Goal: Task Accomplishment & Management: Use online tool/utility

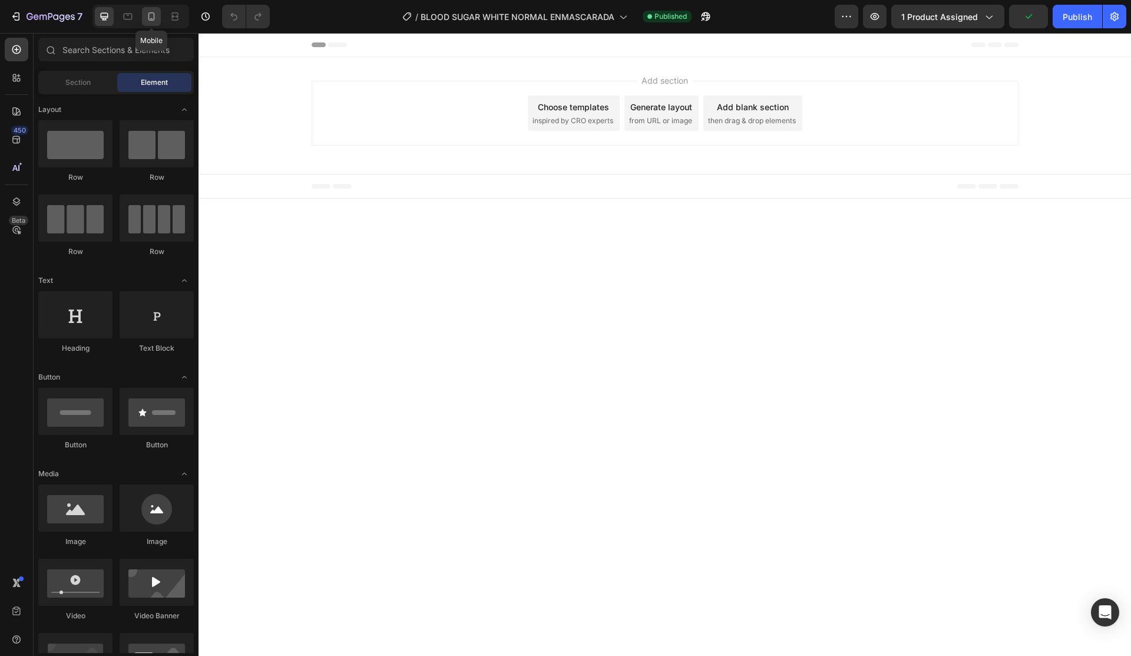
click at [147, 19] on icon at bounding box center [152, 17] width 12 height 12
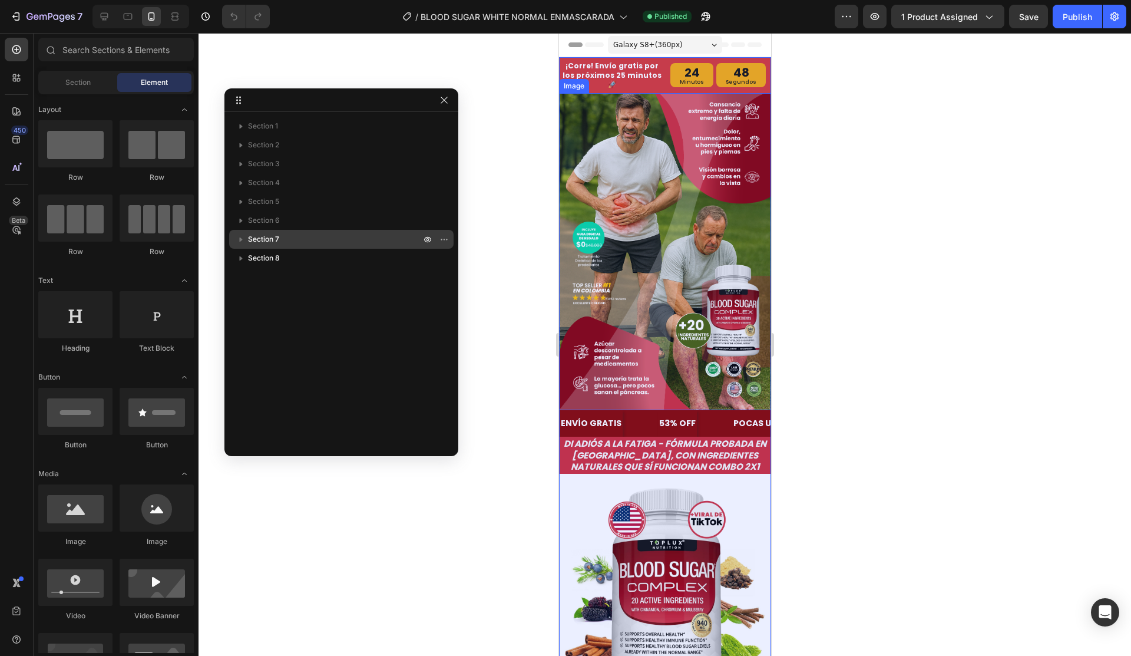
click at [271, 236] on span "Section 7" at bounding box center [263, 239] width 31 height 12
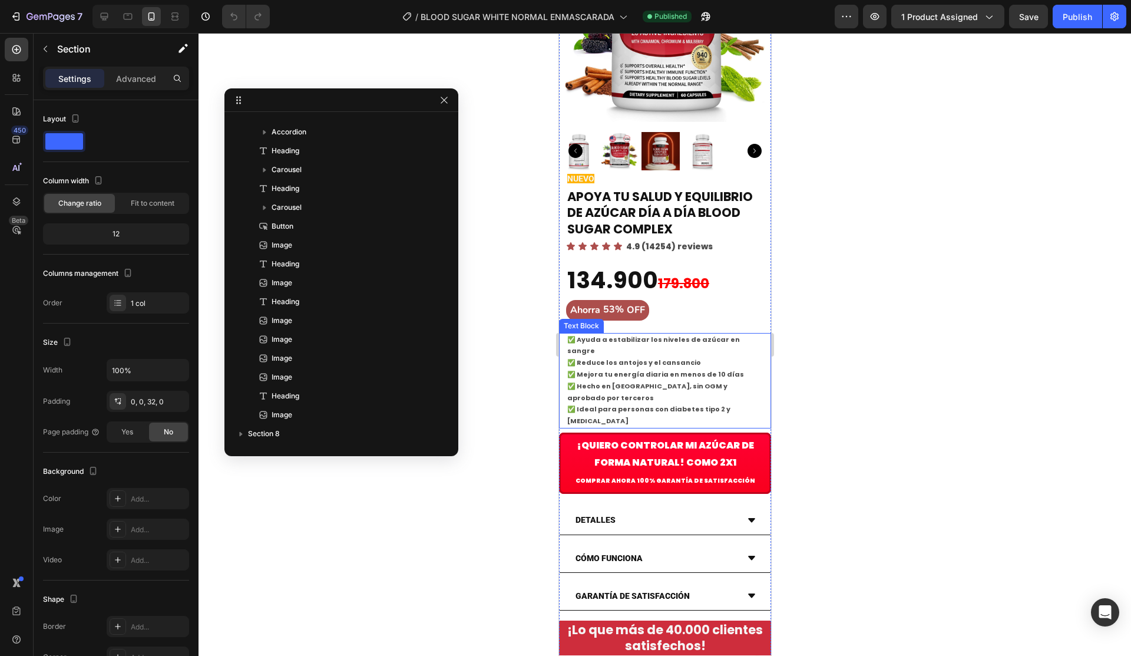
scroll to position [589, 0]
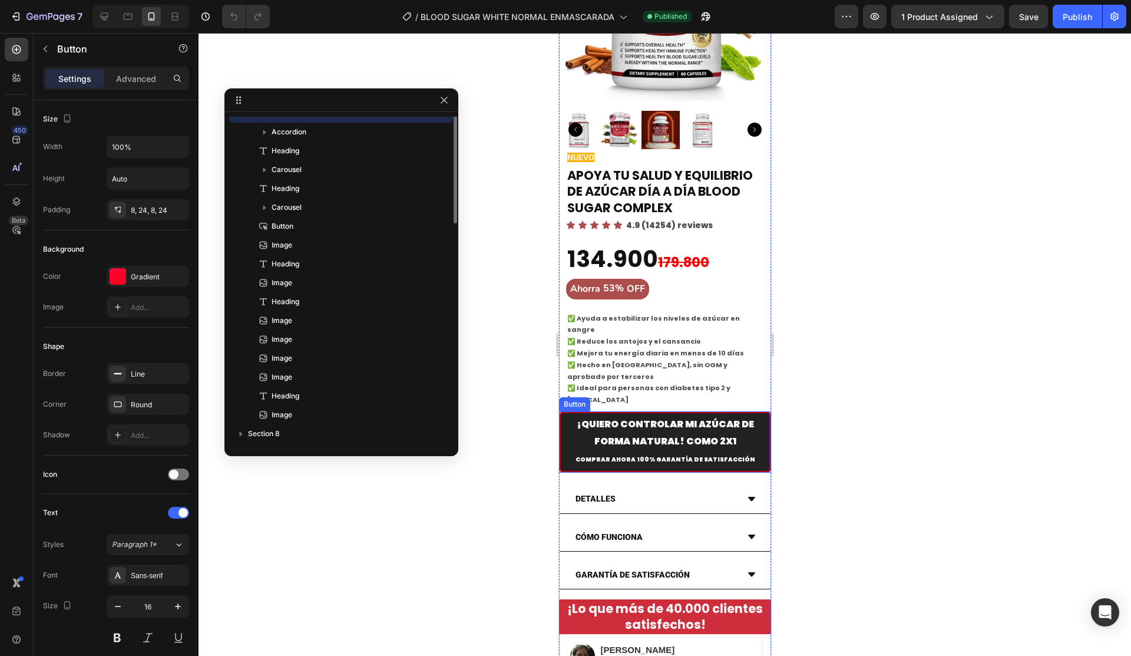
click at [756, 411] on button "¡Quiero CONTROLAR MI AZÚCAR DE FORMA NATURAL! Como 2x1 Comprar ahora 100% GARAN…" at bounding box center [665, 441] width 212 height 61
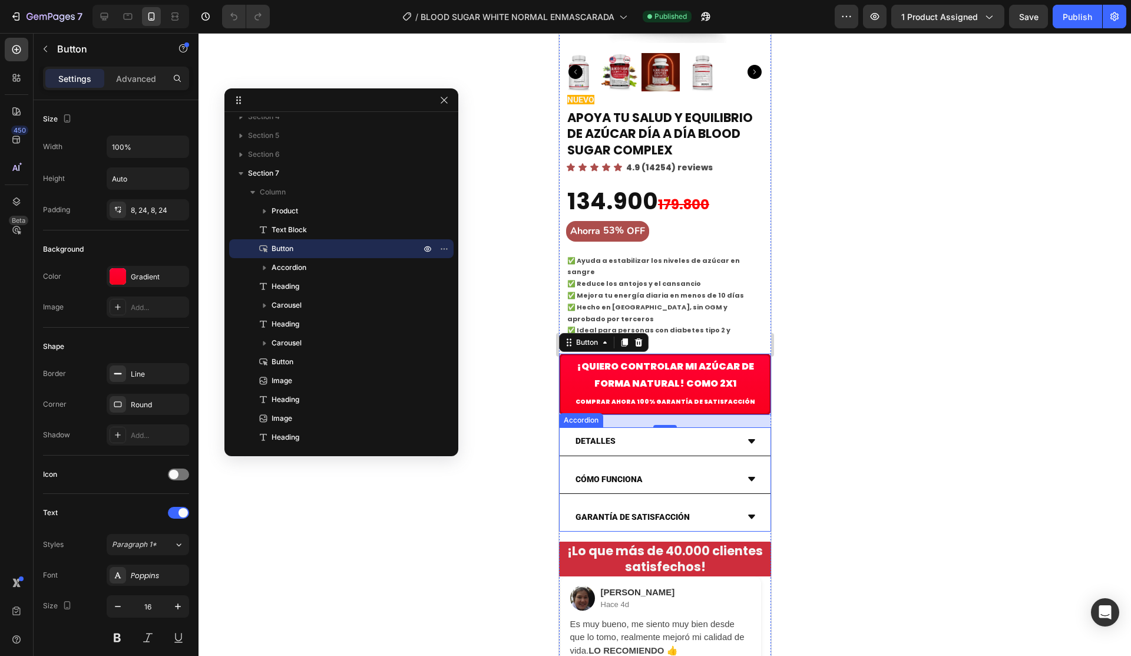
scroll to position [825, 0]
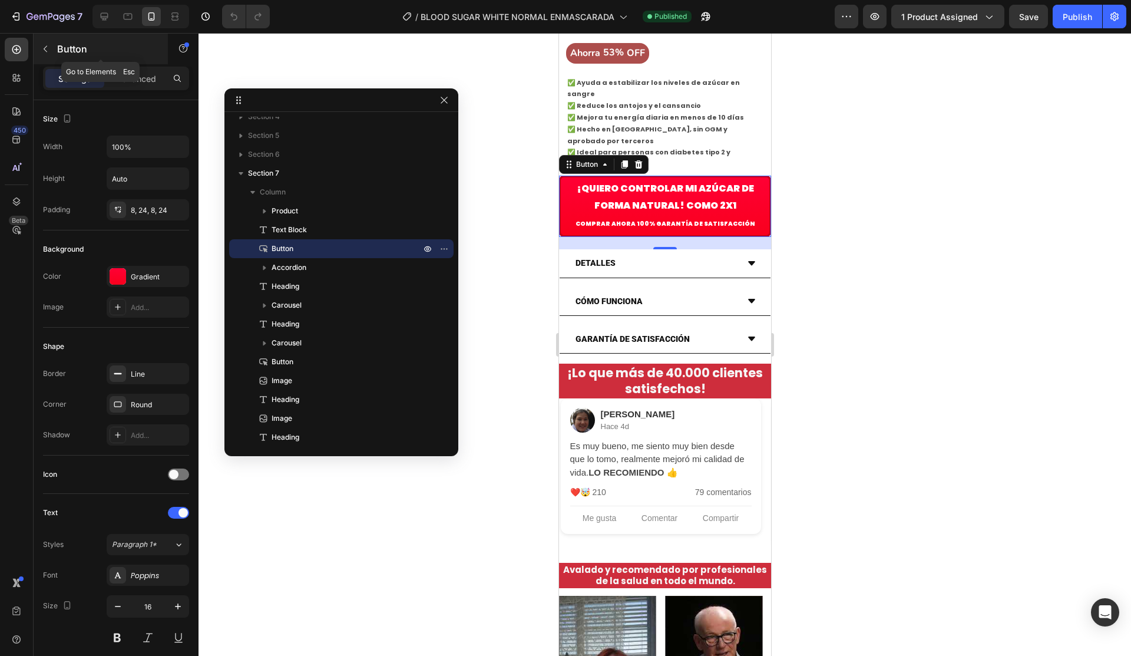
click at [51, 51] on button "button" at bounding box center [45, 48] width 19 height 19
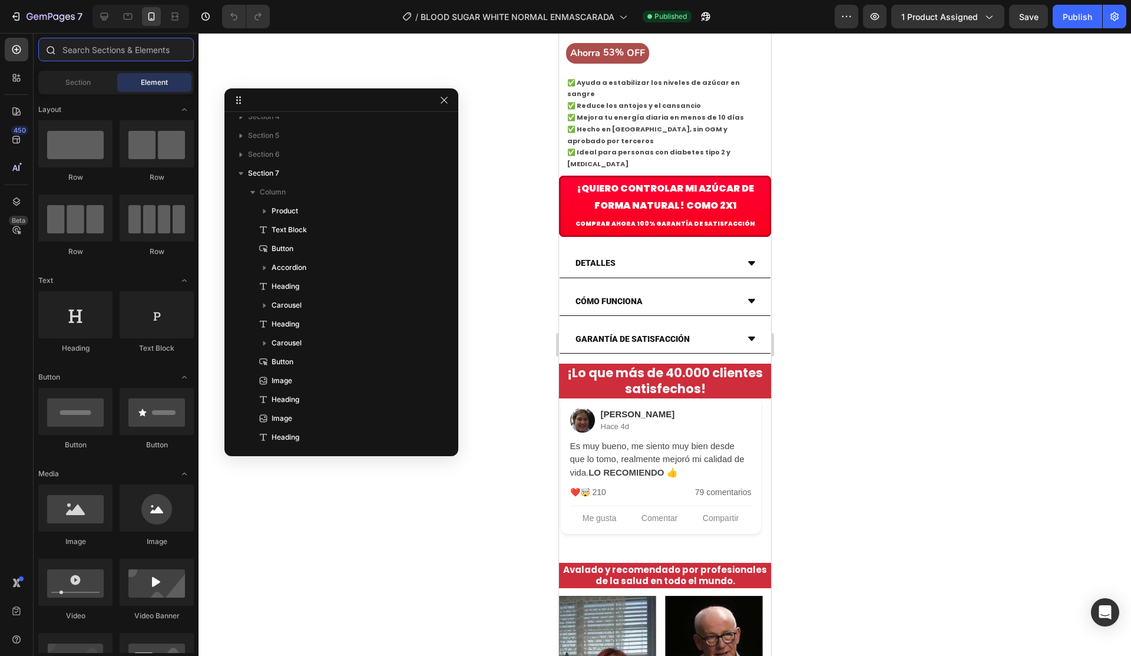
click at [94, 59] on input "text" at bounding box center [116, 50] width 156 height 24
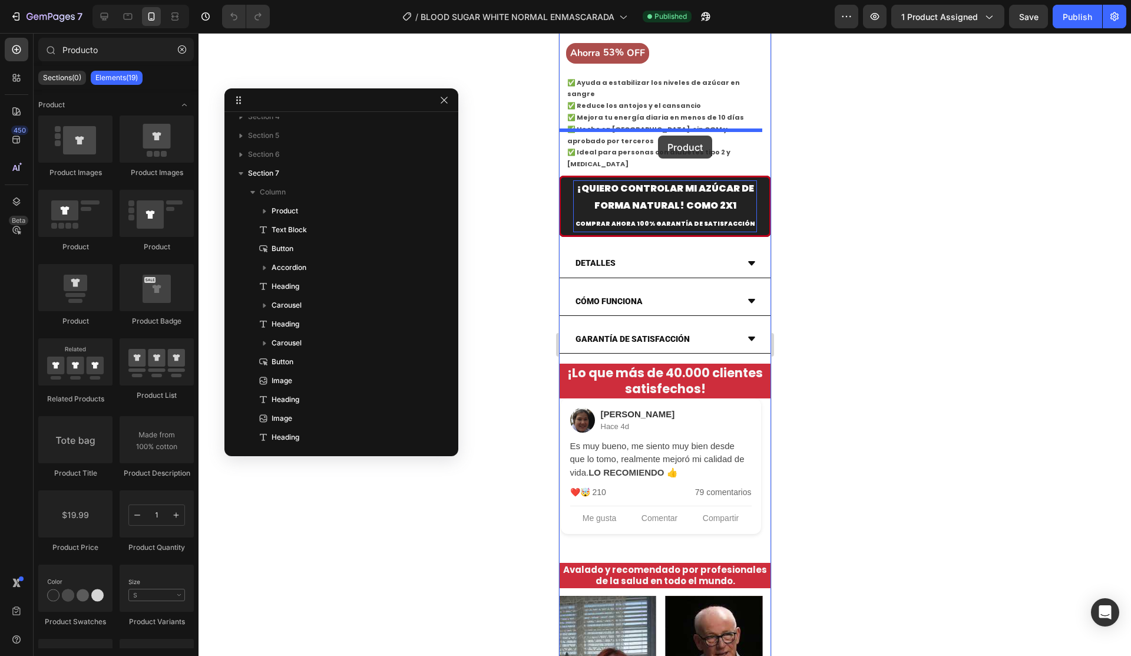
drag, startPoint x: 629, startPoint y: 319, endPoint x: 684, endPoint y: 193, distance: 138.3
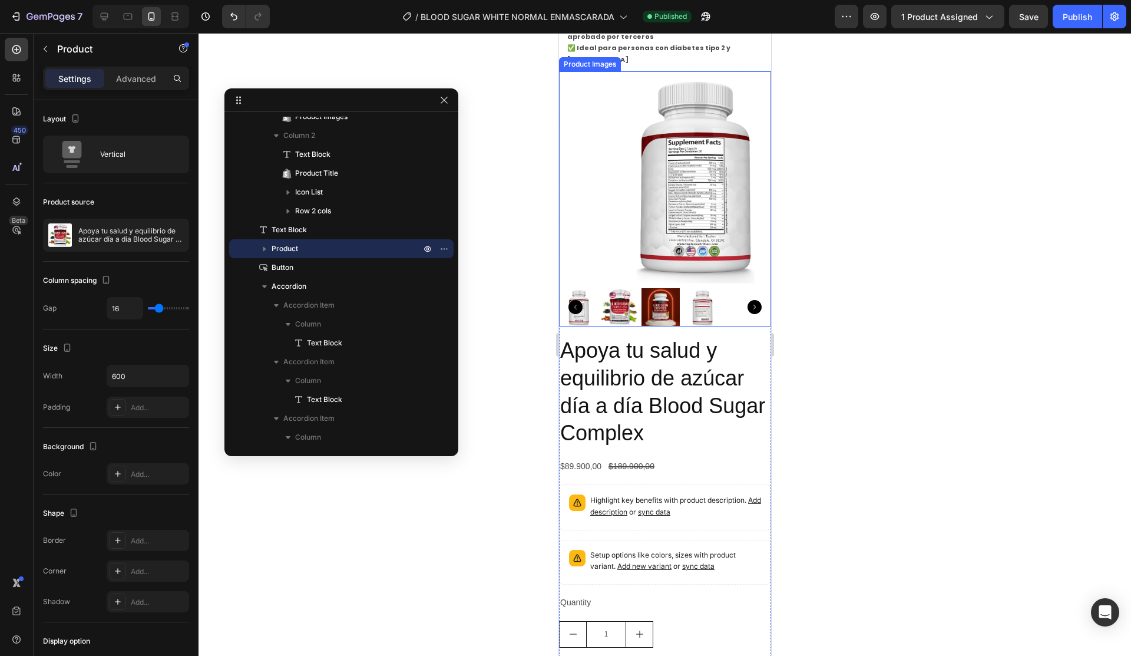
scroll to position [943, 0]
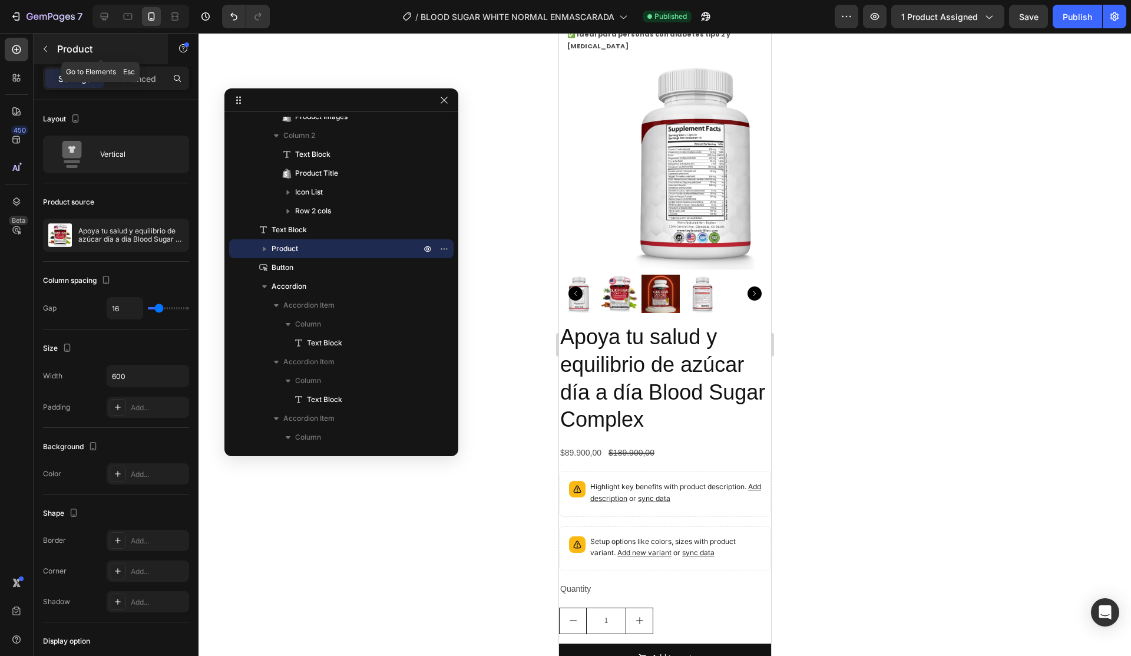
click at [54, 52] on button "button" at bounding box center [45, 48] width 19 height 19
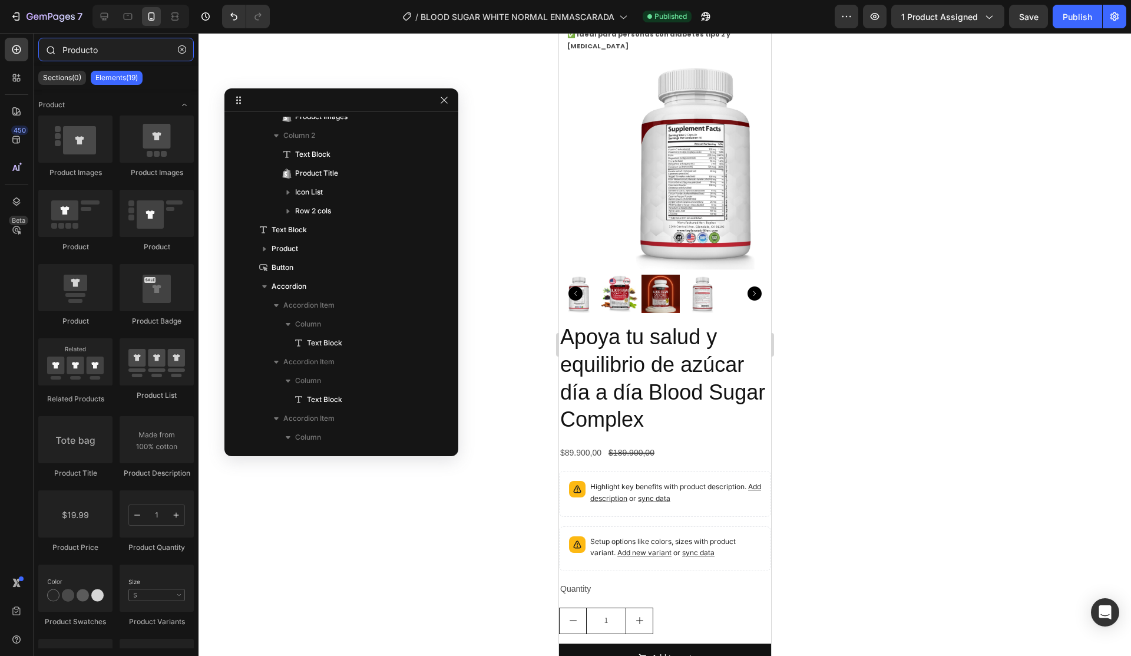
click at [92, 50] on input "Producto" at bounding box center [116, 50] width 156 height 24
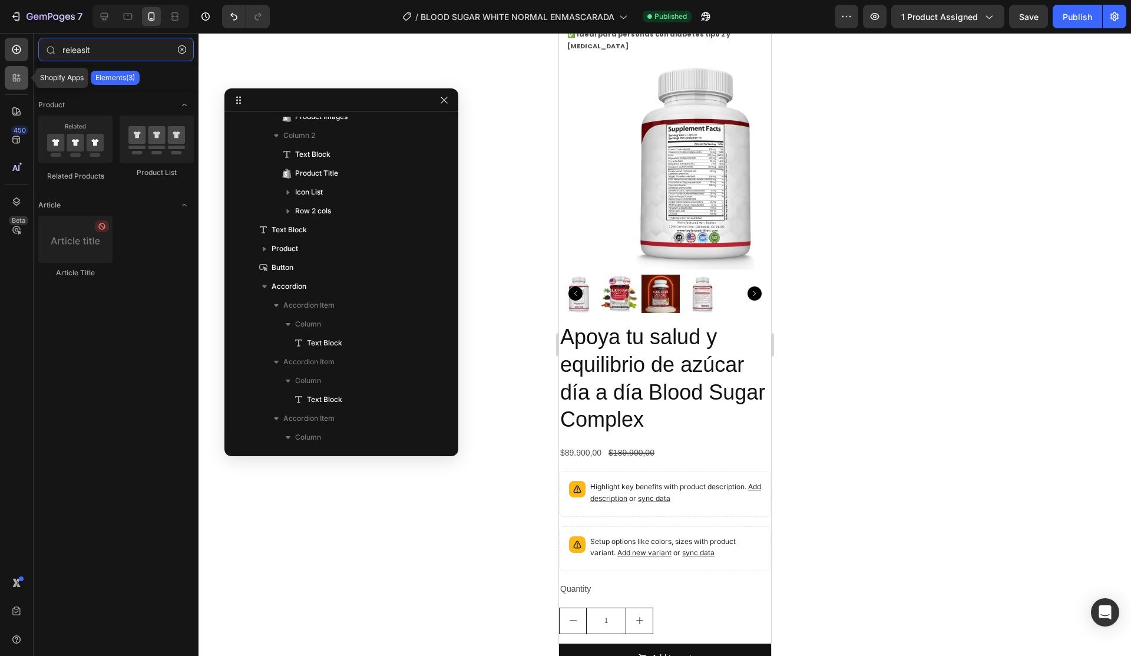
type input "releasit"
click at [13, 76] on icon at bounding box center [15, 76] width 4 height 4
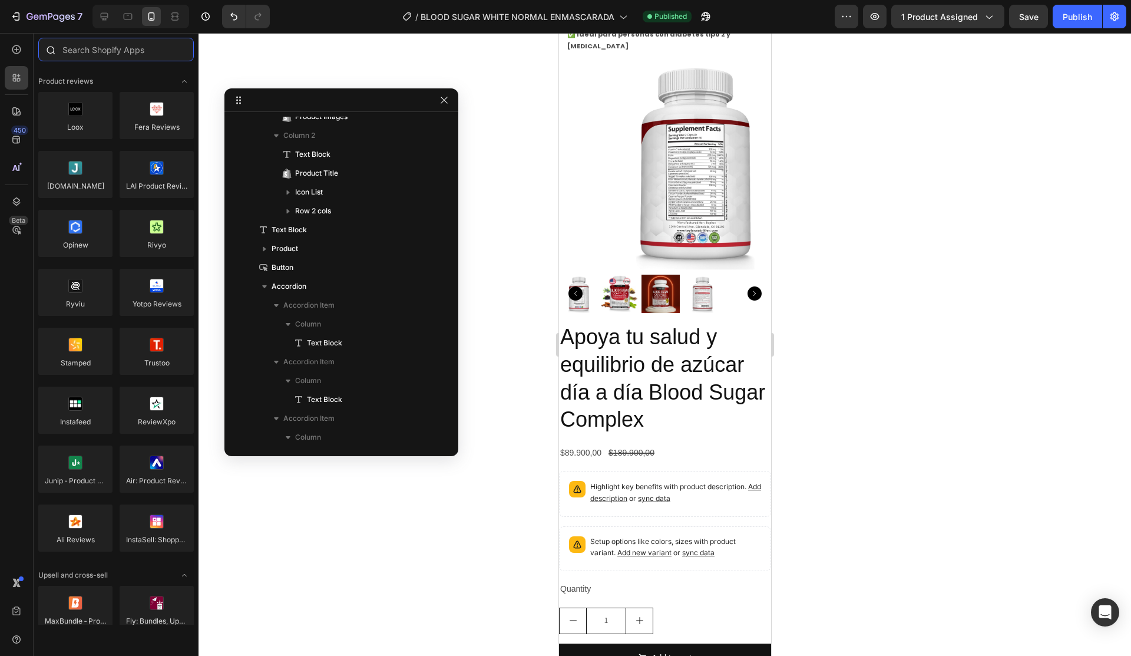
click at [142, 52] on input "text" at bounding box center [116, 50] width 156 height 24
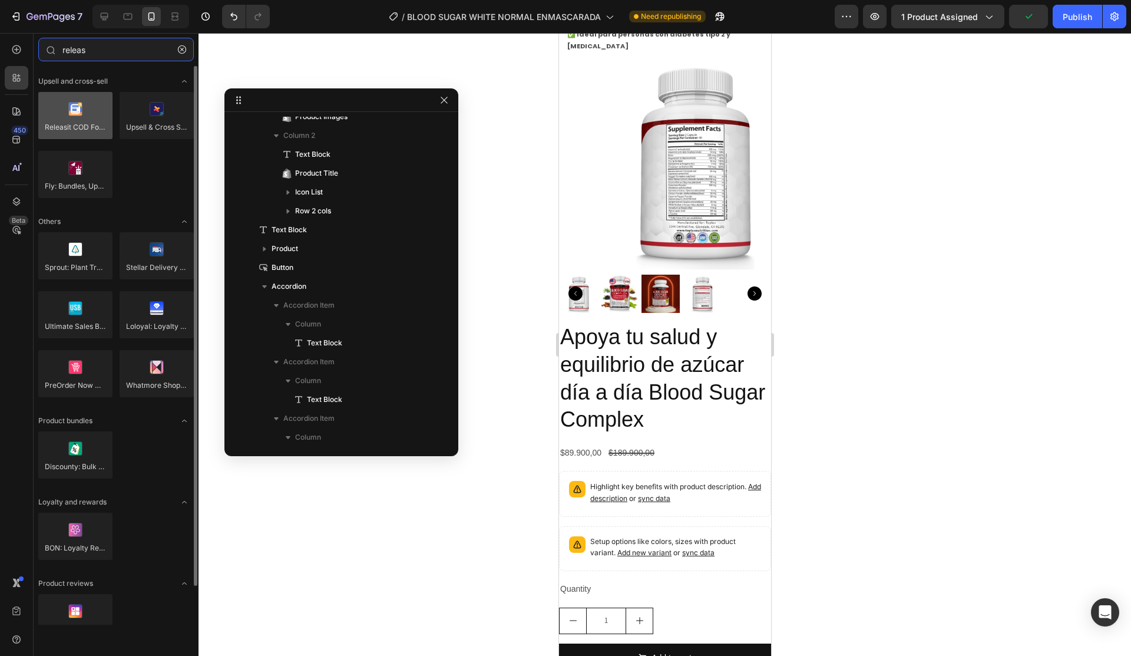
type input "releas"
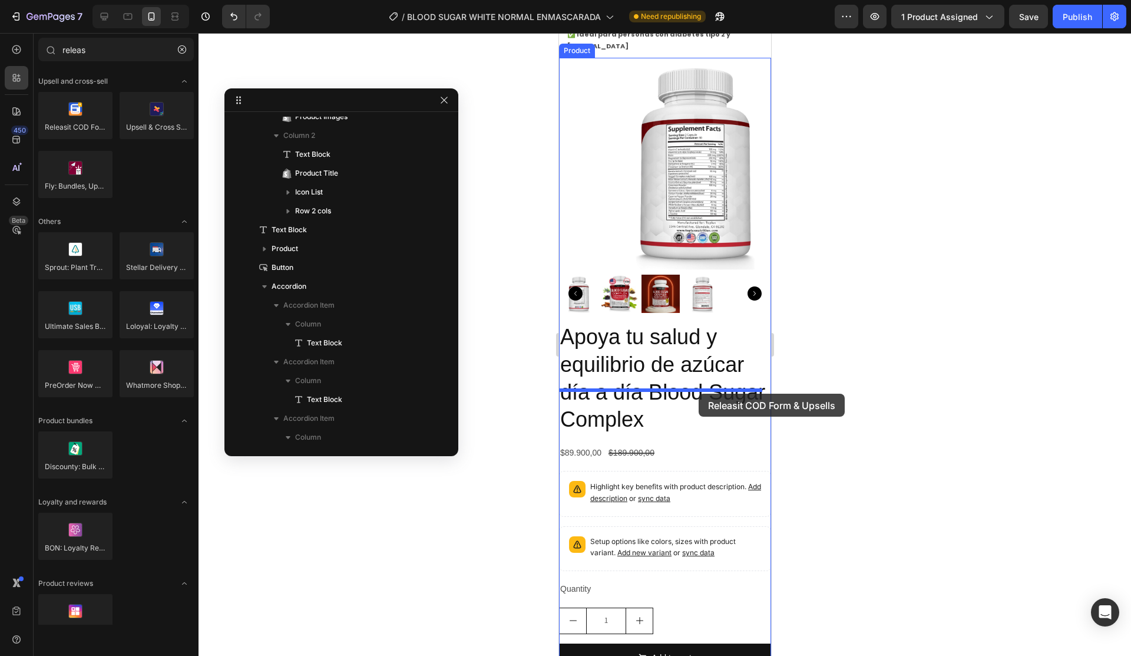
drag, startPoint x: 635, startPoint y: 148, endPoint x: 698, endPoint y: 394, distance: 253.7
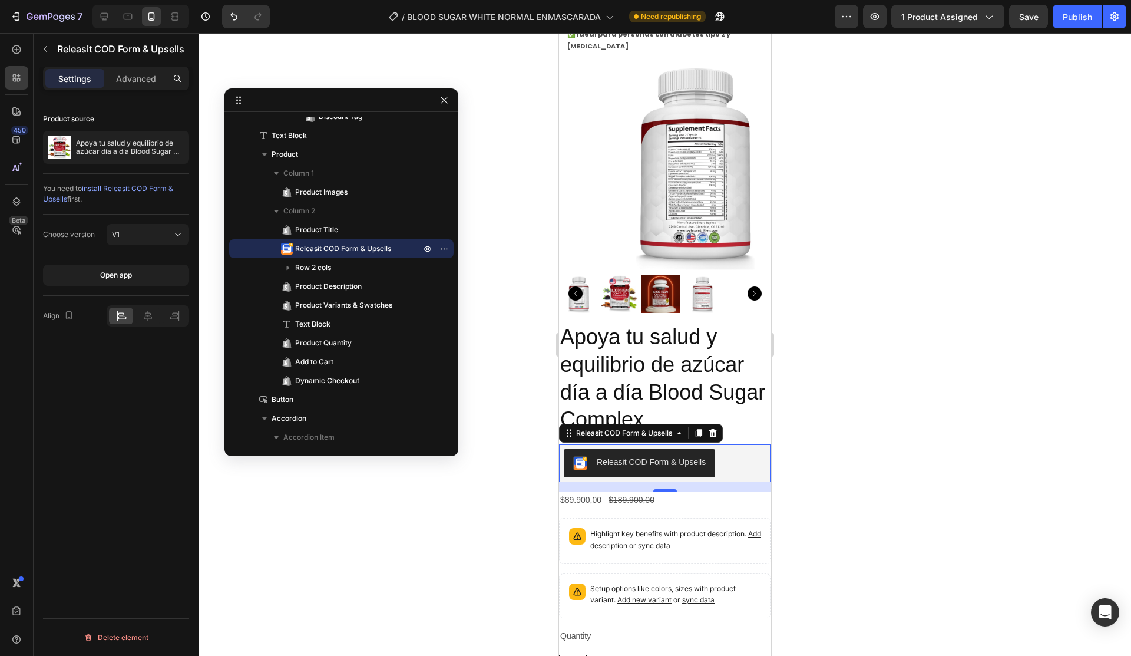
click at [742, 449] on div "Releasit COD Form & Upsells" at bounding box center [664, 463] width 203 height 28
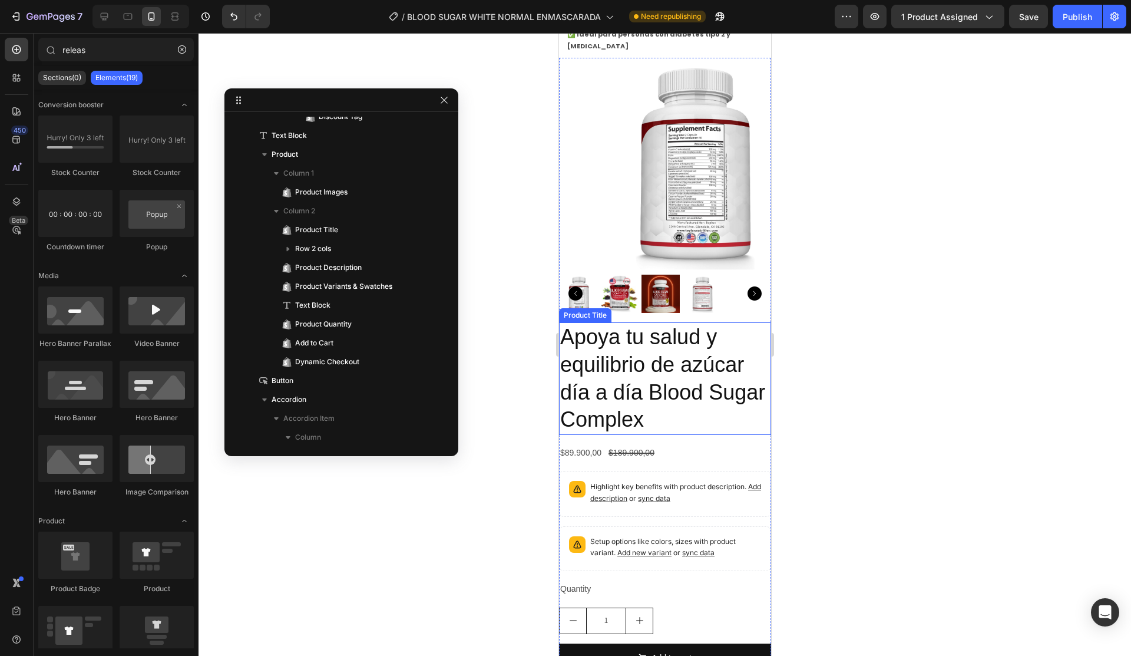
click at [714, 331] on h2 "Apoya tu salud y equilibrio de azúcar día a día Blood Sugar Complex" at bounding box center [665, 378] width 212 height 113
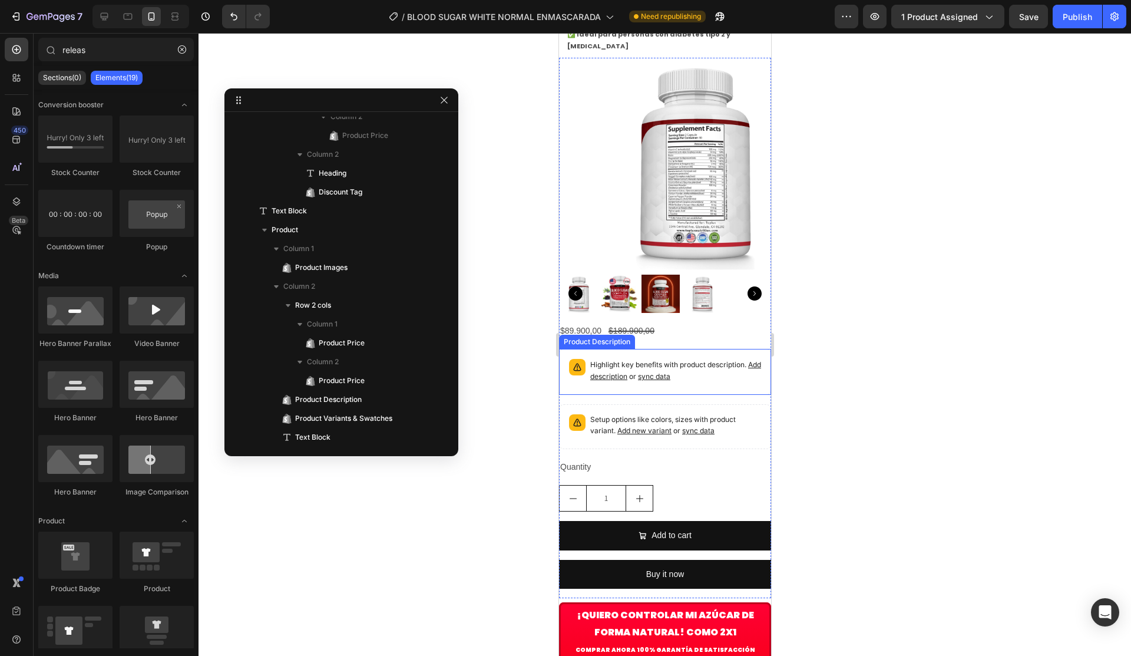
click at [722, 359] on p "Highlight key benefits with product description. Add description or sync data" at bounding box center [675, 371] width 171 height 24
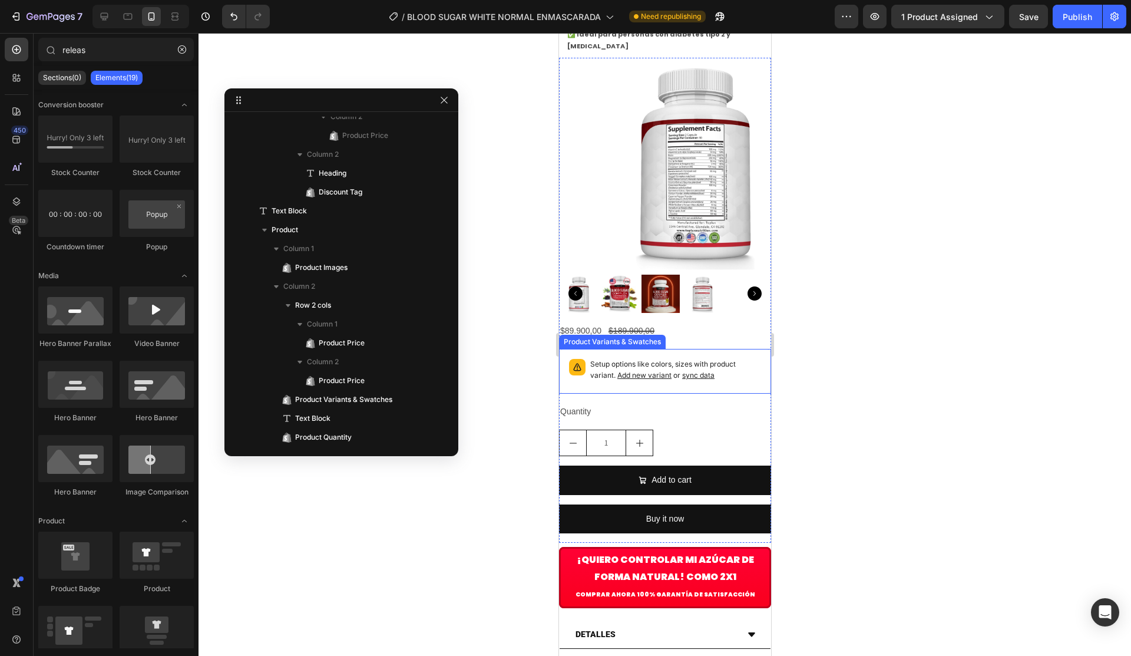
click at [724, 359] on p "Setup options like colors, sizes with product variant. Add new variant or sync …" at bounding box center [675, 370] width 171 height 22
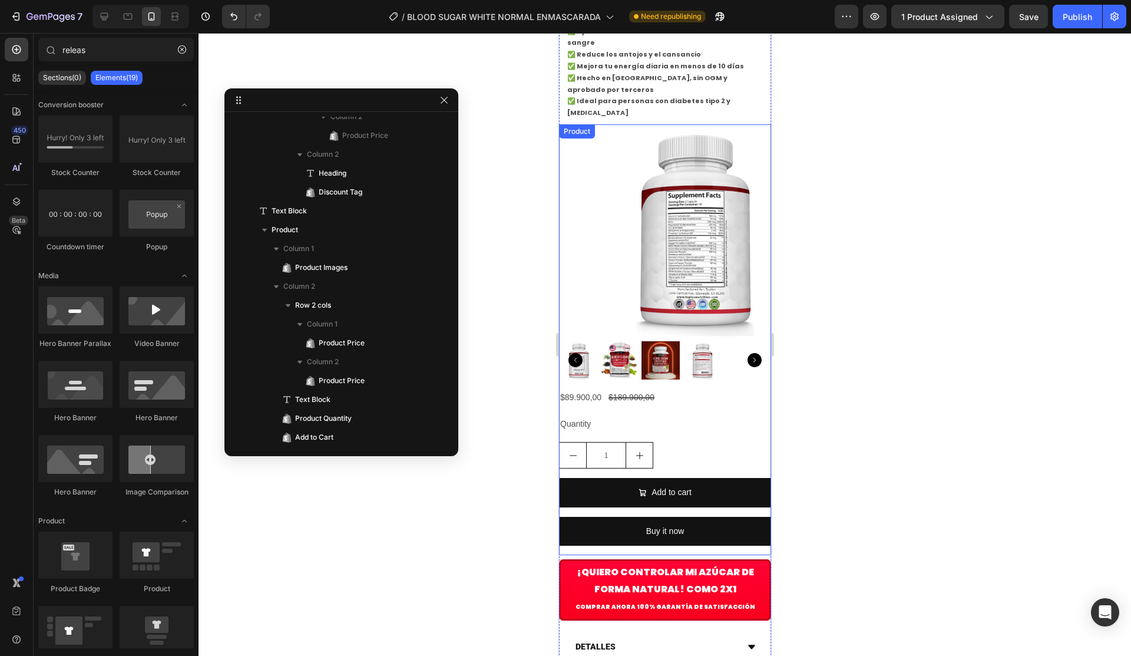
scroll to position [766, 0]
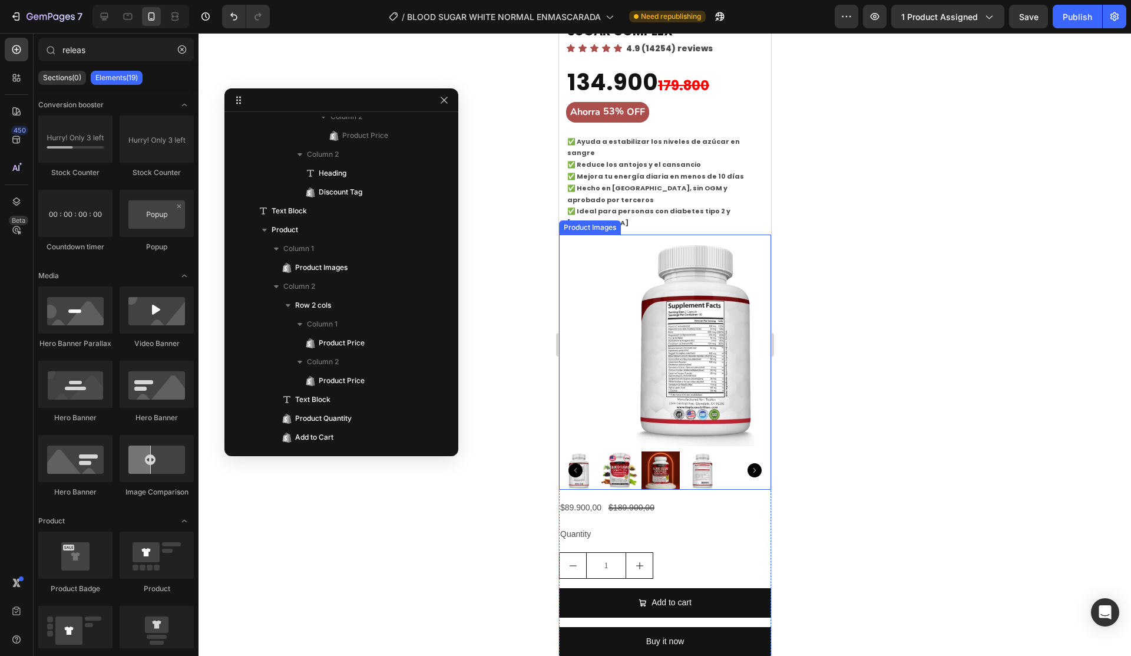
click at [712, 280] on img at bounding box center [691, 341] width 212 height 212
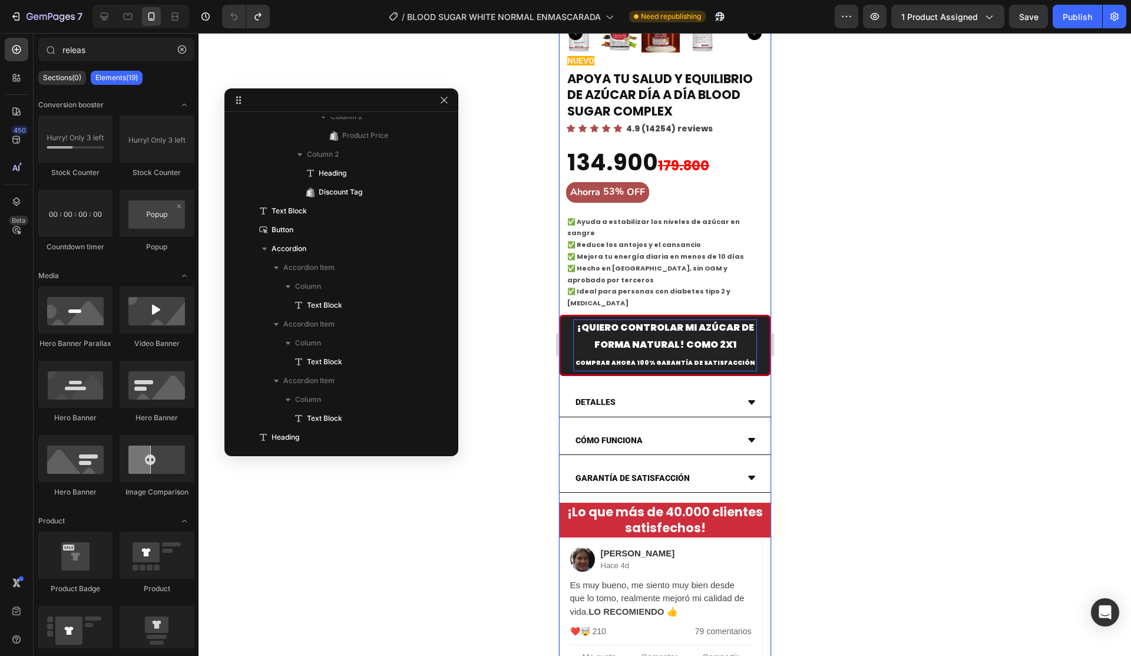
scroll to position [530, 0]
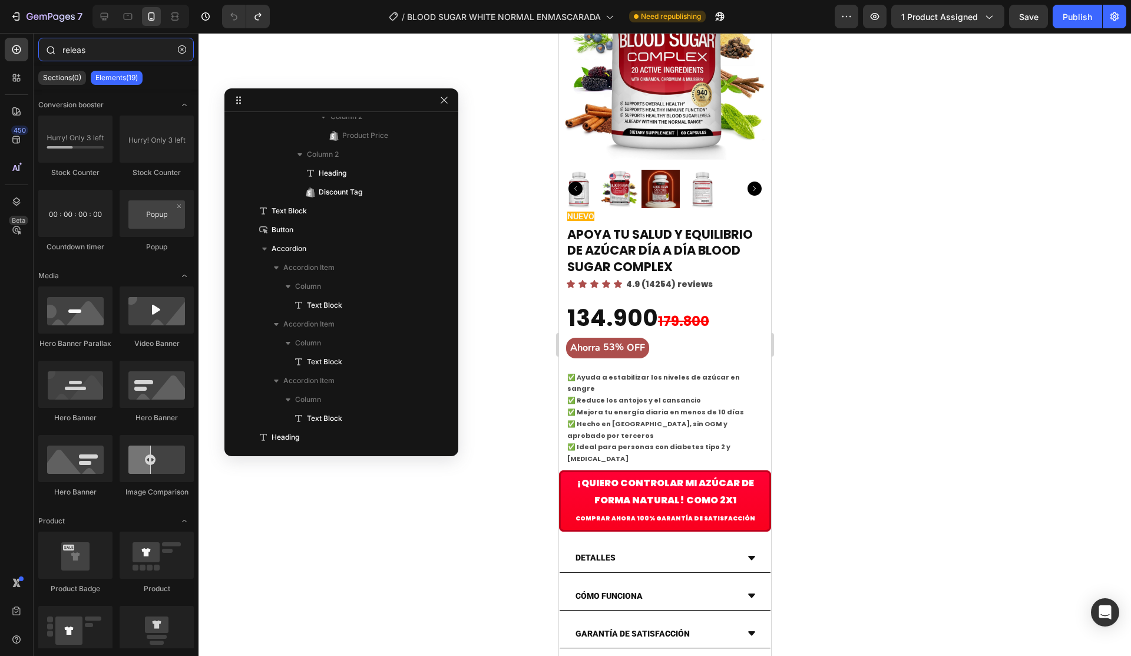
click at [93, 47] on input "releas" at bounding box center [116, 50] width 156 height 24
click at [7, 74] on div at bounding box center [17, 78] width 24 height 24
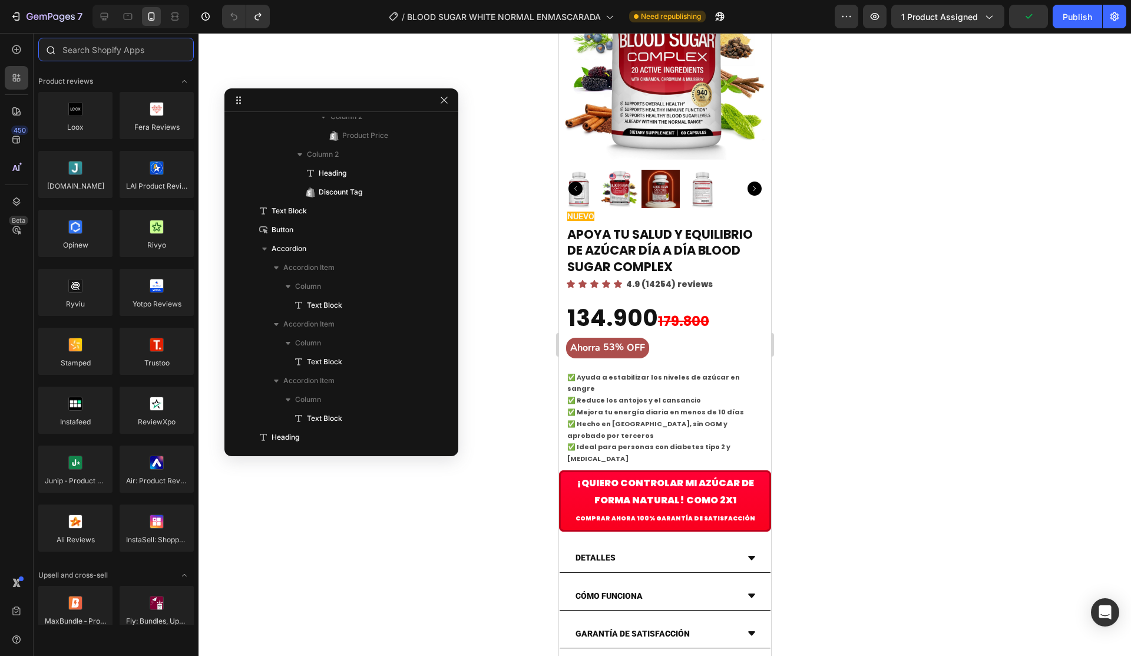
click at [119, 52] on input "text" at bounding box center [116, 50] width 156 height 24
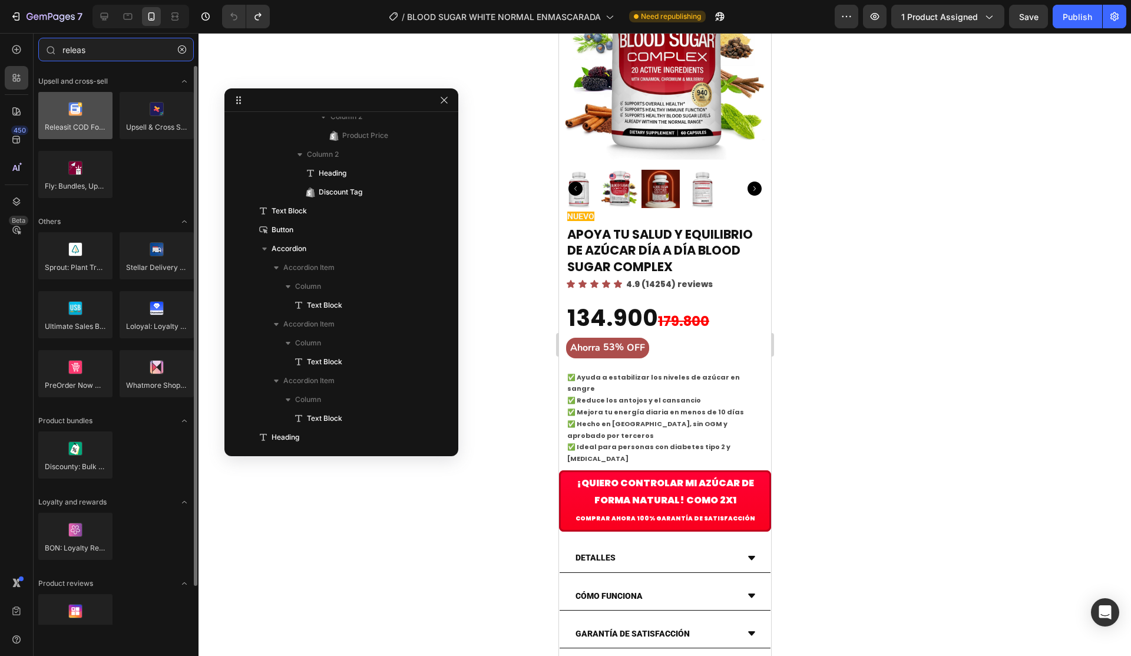
type input "releas"
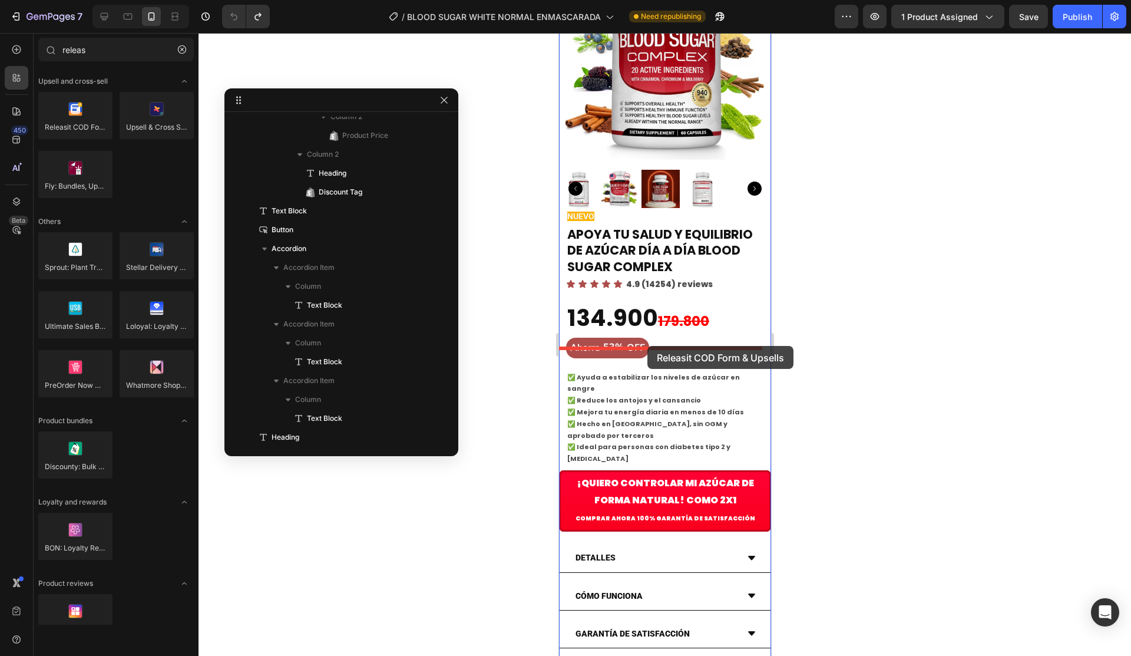
drag, startPoint x: 640, startPoint y: 153, endPoint x: 646, endPoint y: 346, distance: 192.8
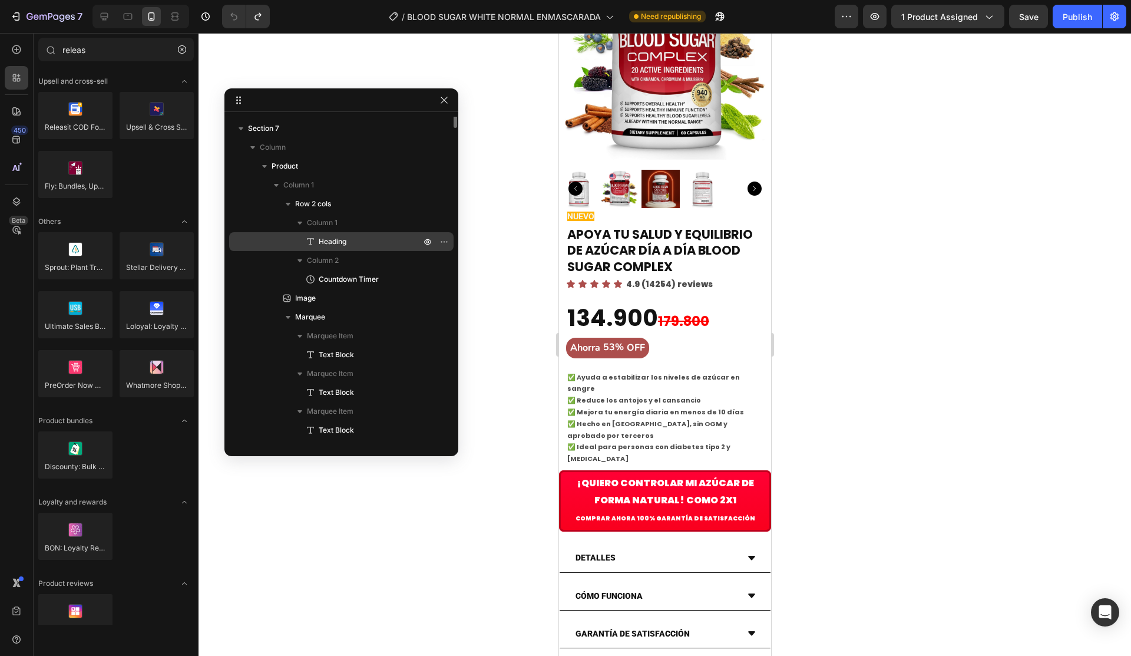
scroll to position [52, 0]
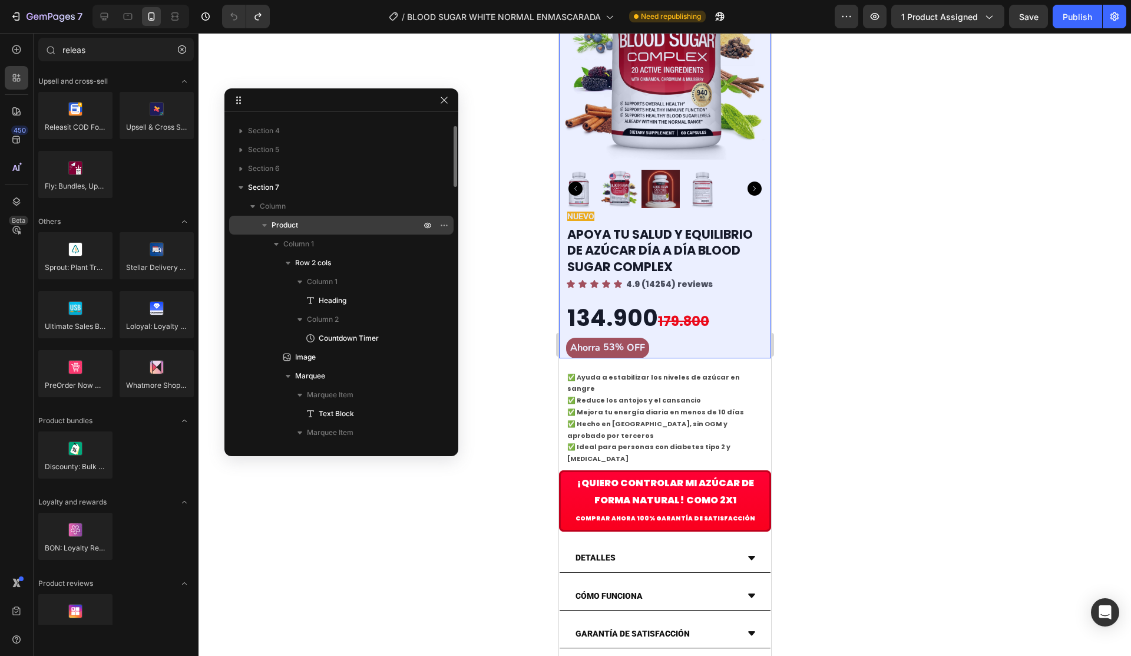
click at [289, 226] on span "Product" at bounding box center [285, 225] width 27 height 12
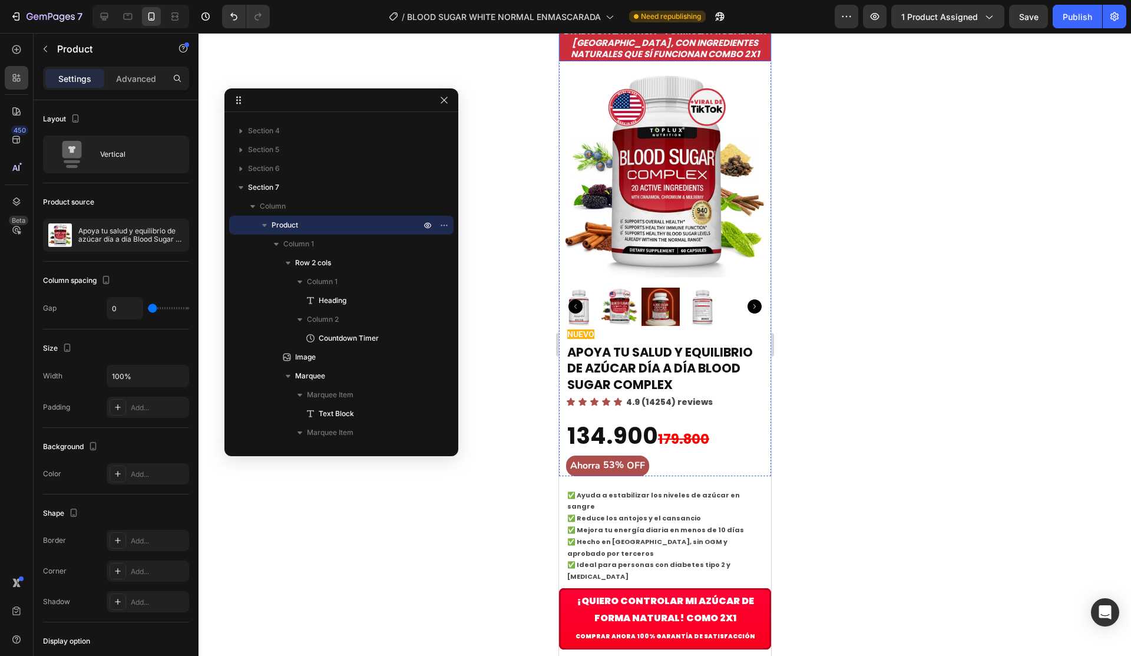
scroll to position [471, 0]
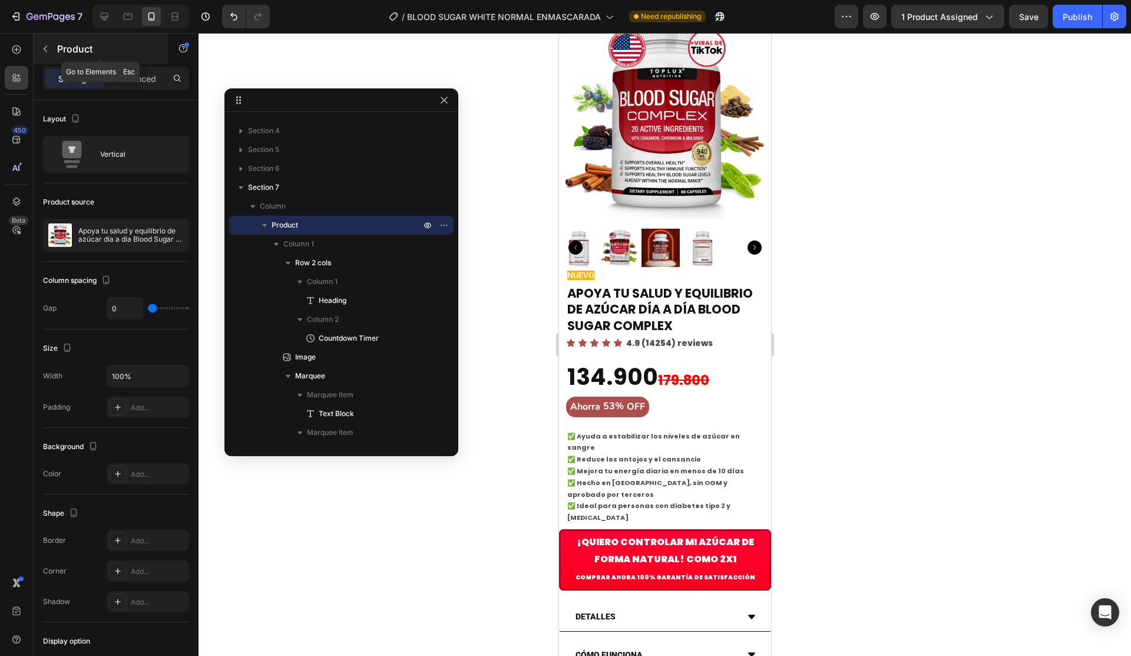
click at [44, 52] on icon "button" at bounding box center [45, 48] width 9 height 9
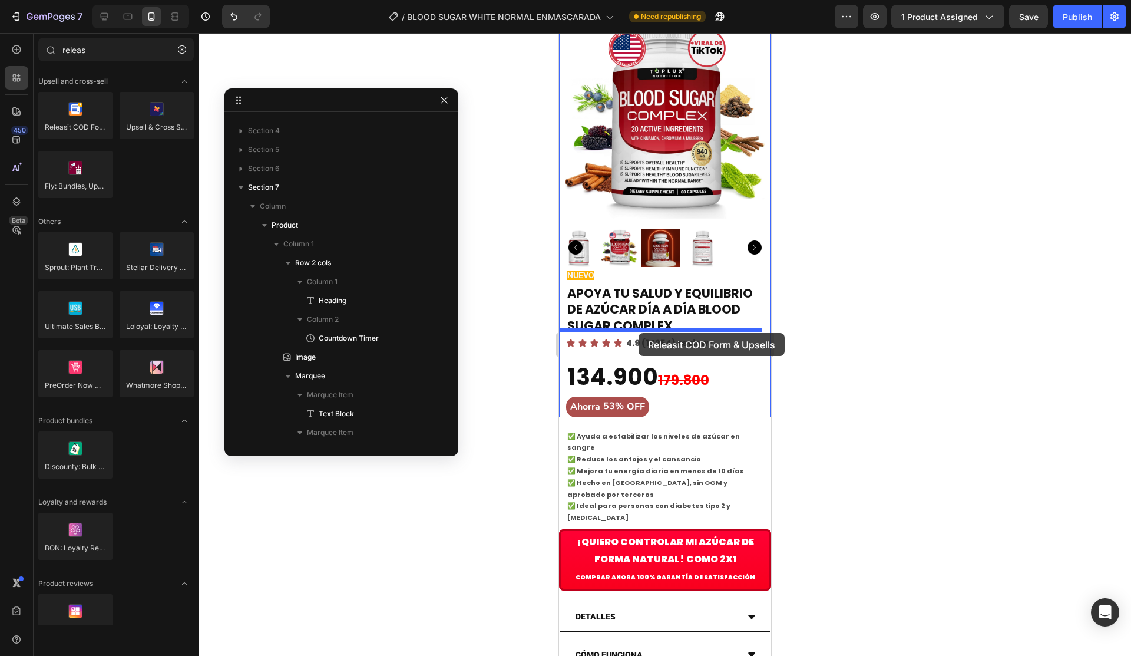
drag, startPoint x: 628, startPoint y: 153, endPoint x: 638, endPoint y: 333, distance: 180.0
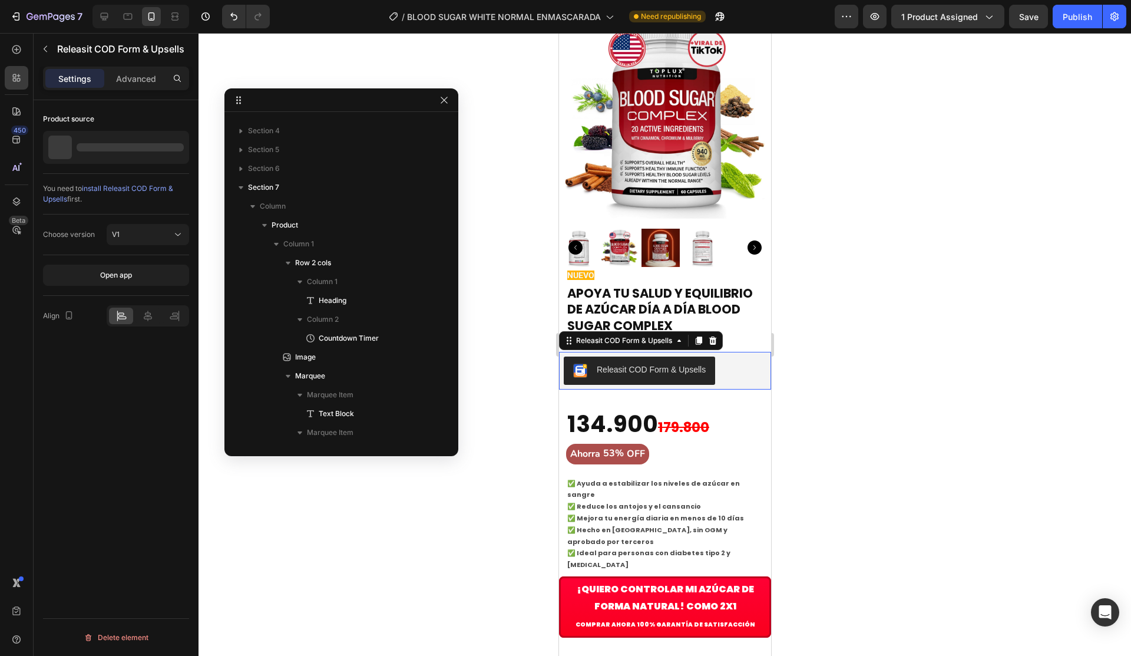
scroll to position [651, 0]
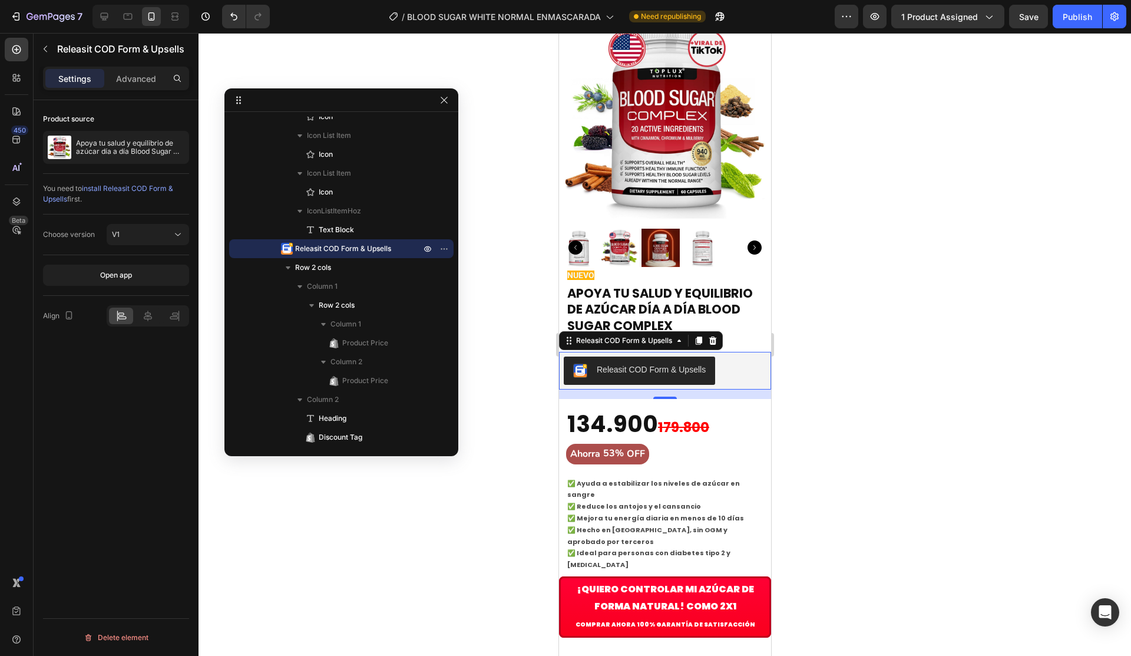
click at [712, 356] on button "Releasit COD Form & Upsells" at bounding box center [638, 370] width 151 height 28
click at [729, 356] on div "Releasit COD Form & Upsells" at bounding box center [664, 370] width 203 height 28
click at [144, 80] on p "Advanced" at bounding box center [136, 78] width 40 height 12
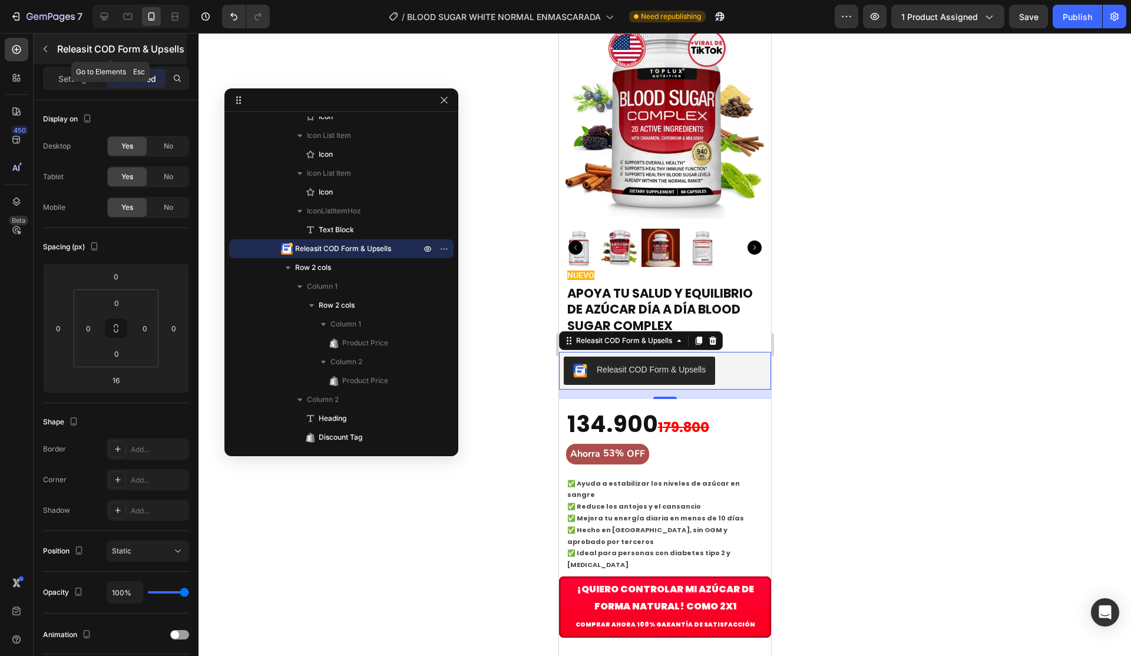
click at [41, 54] on button "button" at bounding box center [45, 48] width 19 height 19
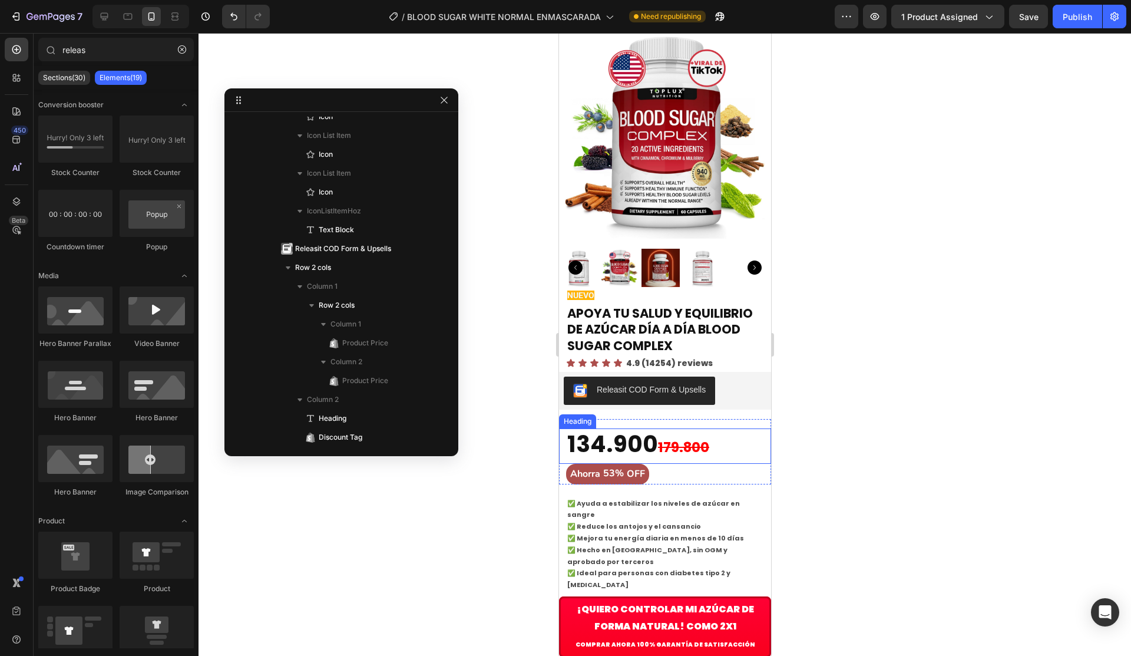
scroll to position [471, 0]
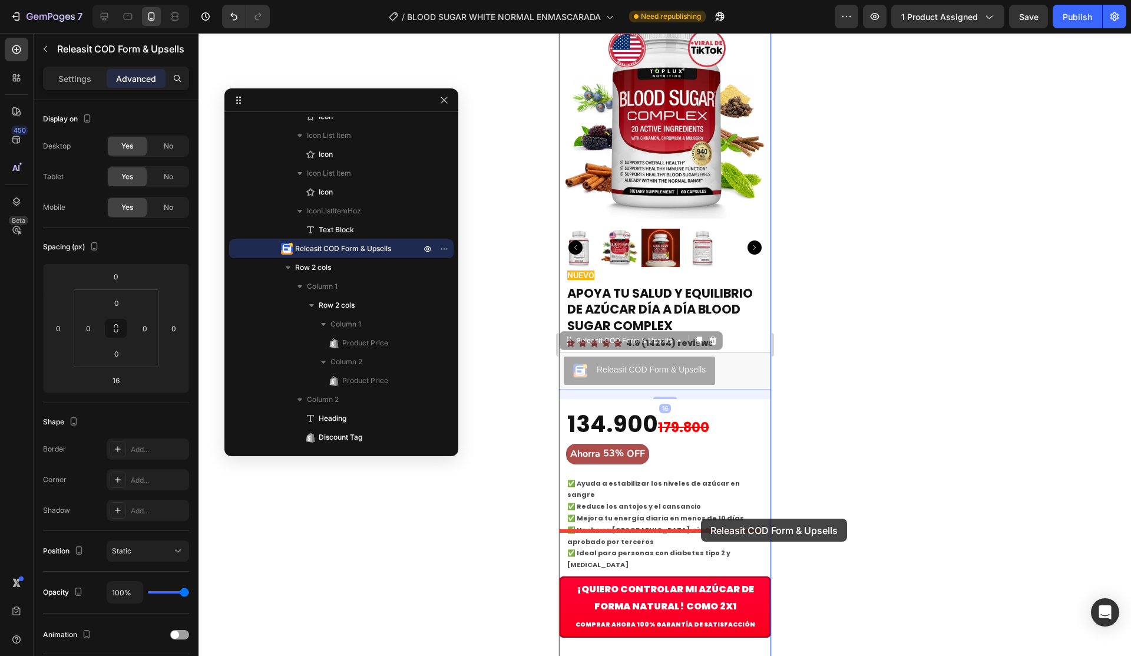
drag, startPoint x: 681, startPoint y: 345, endPoint x: 701, endPoint y: 519, distance: 174.3
click at [701, 519] on div "Galaxy S8+ ( 360 px) iPhone 13 Mini iPhone 13 Pro iPhone 11 Pro Max iPhone 15 P…" at bounding box center [665, 598] width 212 height 2072
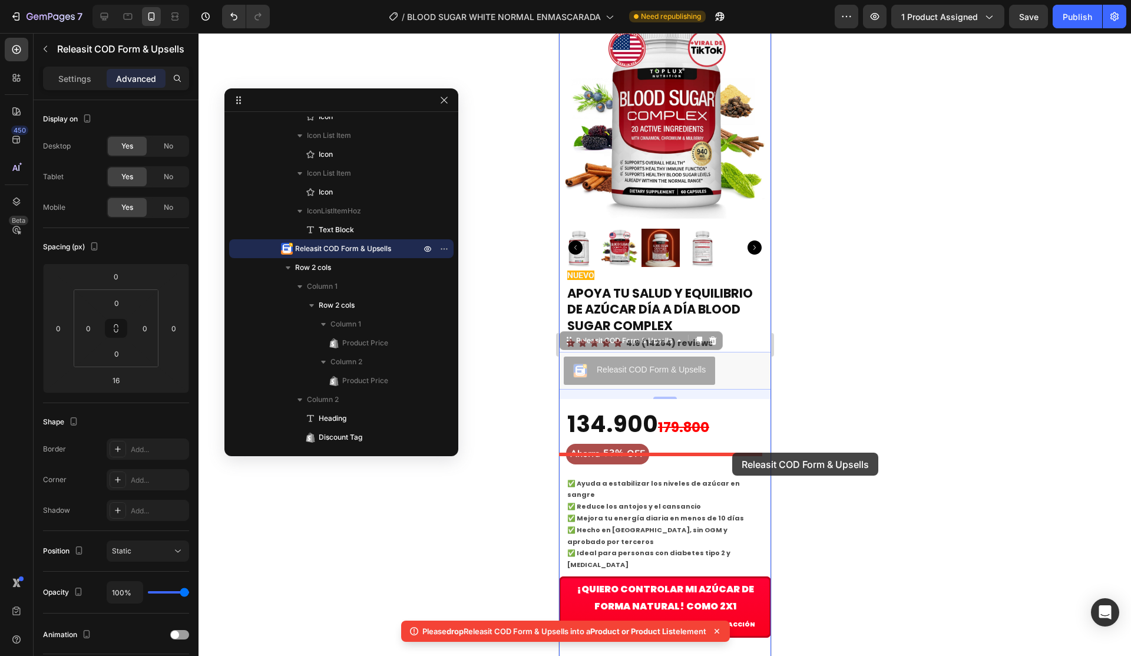
drag, startPoint x: 740, startPoint y: 345, endPoint x: 732, endPoint y: 449, distance: 104.6
click at [732, 449] on div "Galaxy S8+ ( 360 px) iPhone 13 Mini iPhone 13 Pro iPhone 11 Pro Max iPhone 15 P…" at bounding box center [665, 598] width 212 height 2072
drag, startPoint x: 647, startPoint y: 340, endPoint x: 667, endPoint y: 451, distance: 112.6
click at [667, 451] on div "Galaxy S8+ ( 360 px) iPhone 13 Mini iPhone 13 Pro iPhone 11 Pro Max iPhone 15 P…" at bounding box center [665, 598] width 212 height 2072
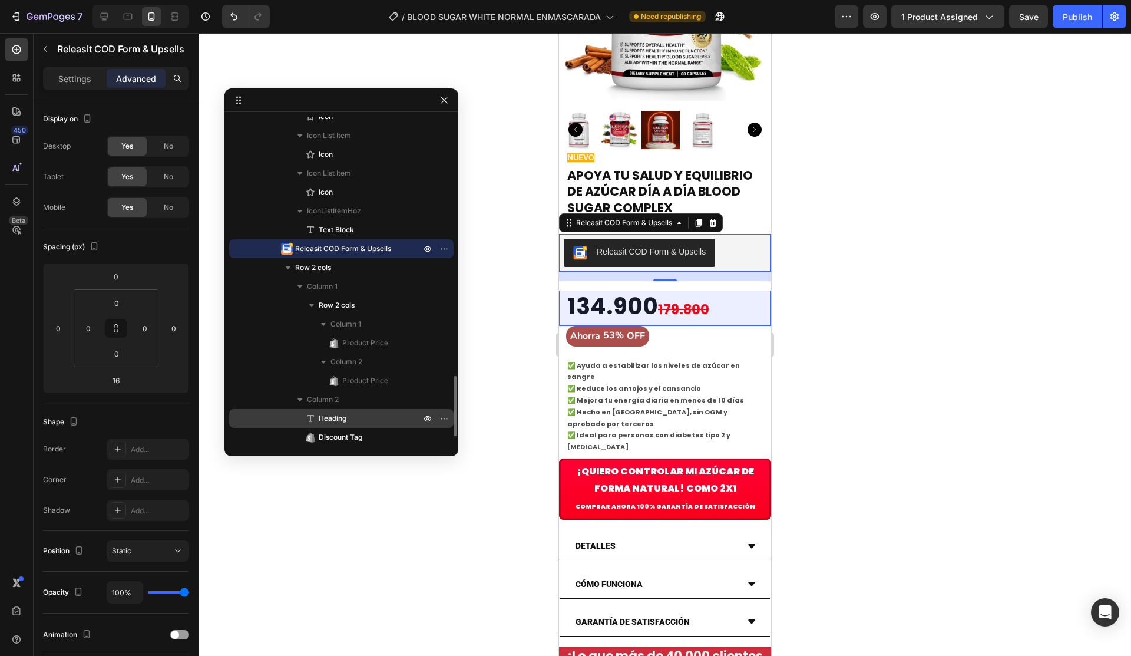
scroll to position [768, 0]
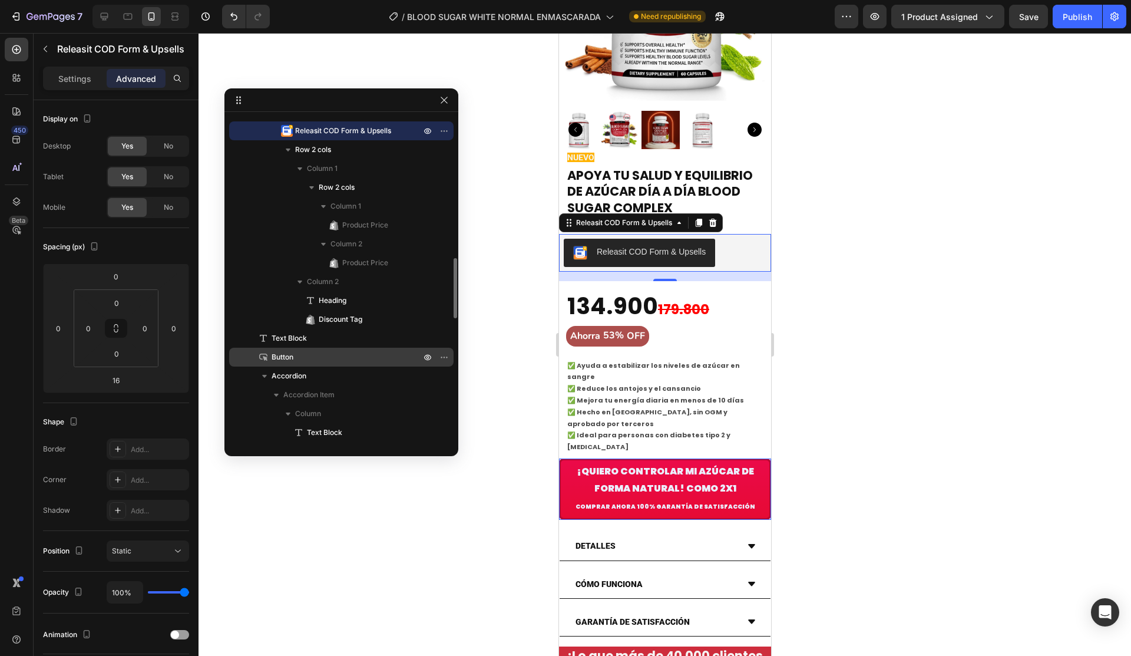
click at [357, 356] on p "Button" at bounding box center [333, 357] width 151 height 12
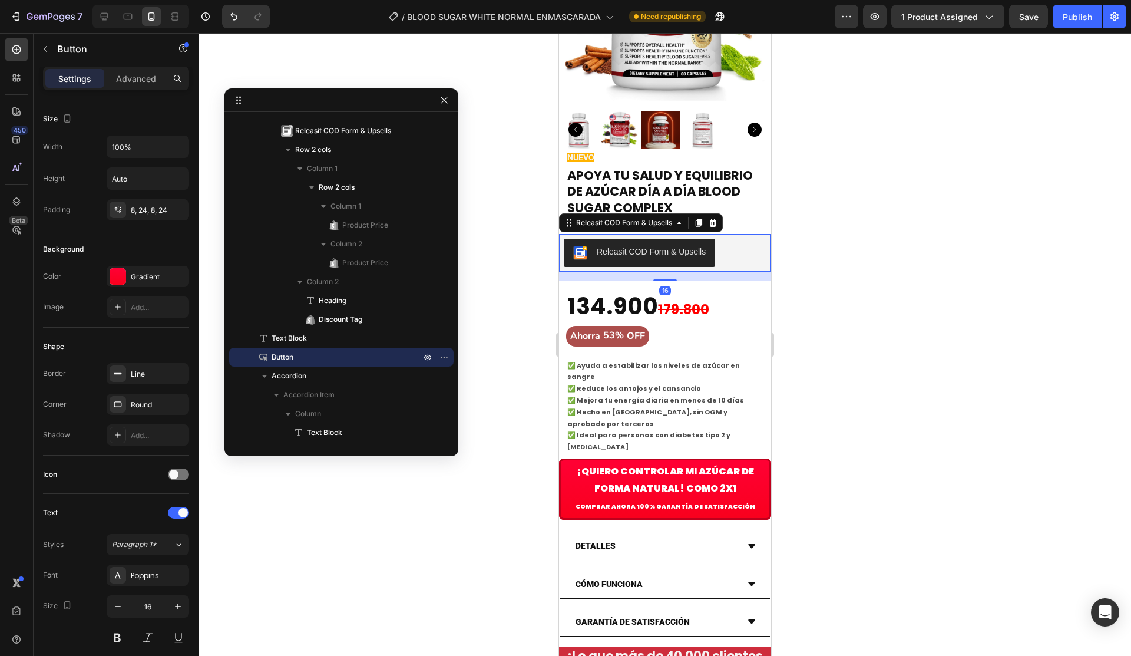
click at [745, 239] on div "Releasit COD Form & Upsells" at bounding box center [664, 253] width 203 height 28
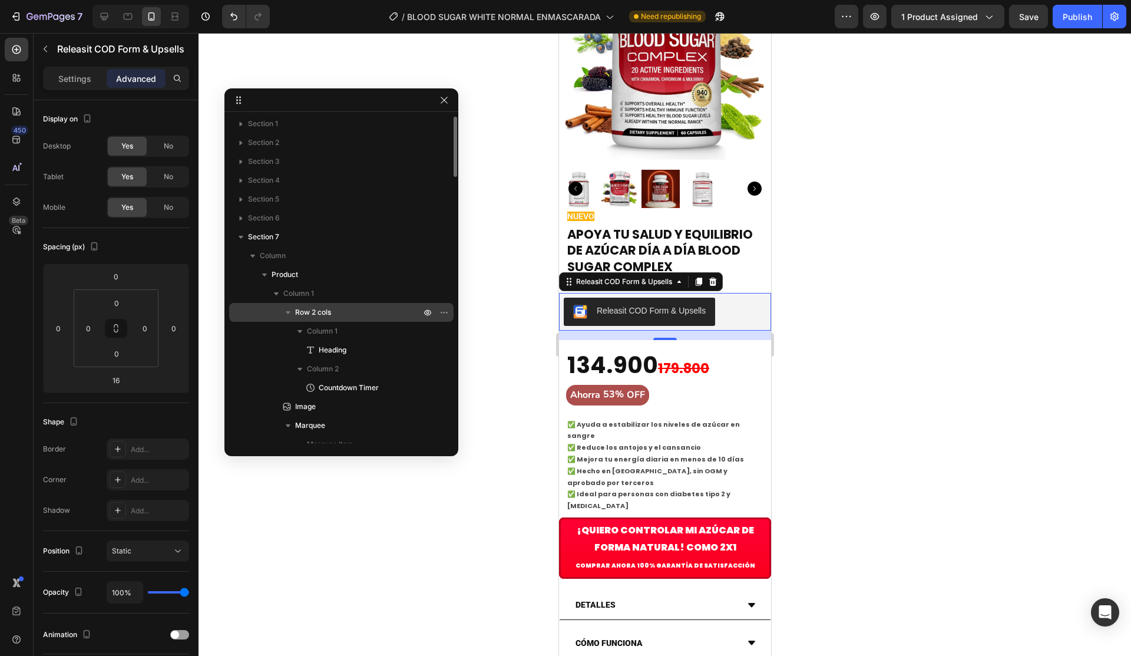
scroll to position [0, 0]
click at [863, 317] on div at bounding box center [665, 344] width 933 height 623
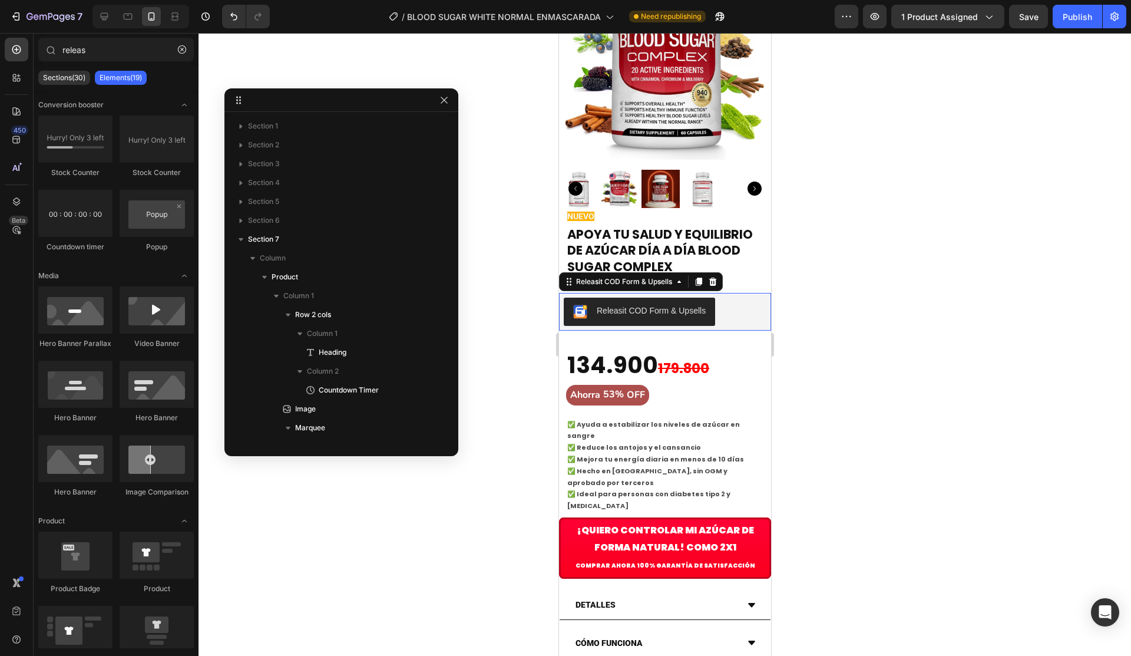
click at [752, 298] on div "Releasit COD Form & Upsells" at bounding box center [664, 312] width 203 height 28
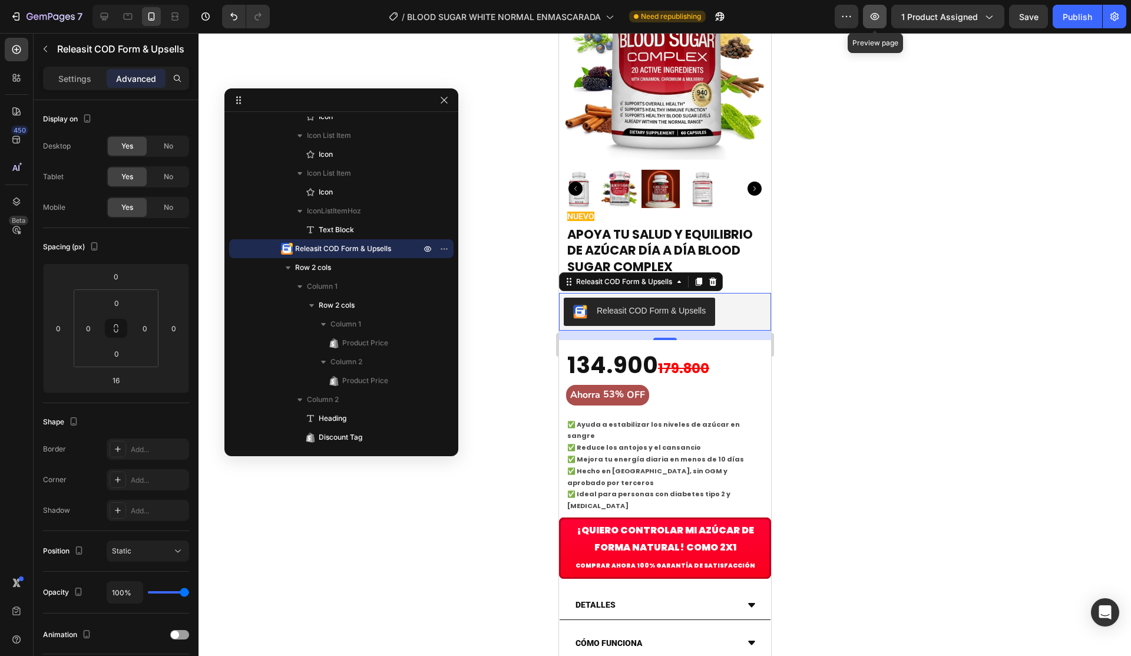
click at [881, 18] on icon "button" at bounding box center [875, 17] width 12 height 12
click at [1052, 18] on div "Preview 1 product assigned Save Publish" at bounding box center [981, 17] width 292 height 24
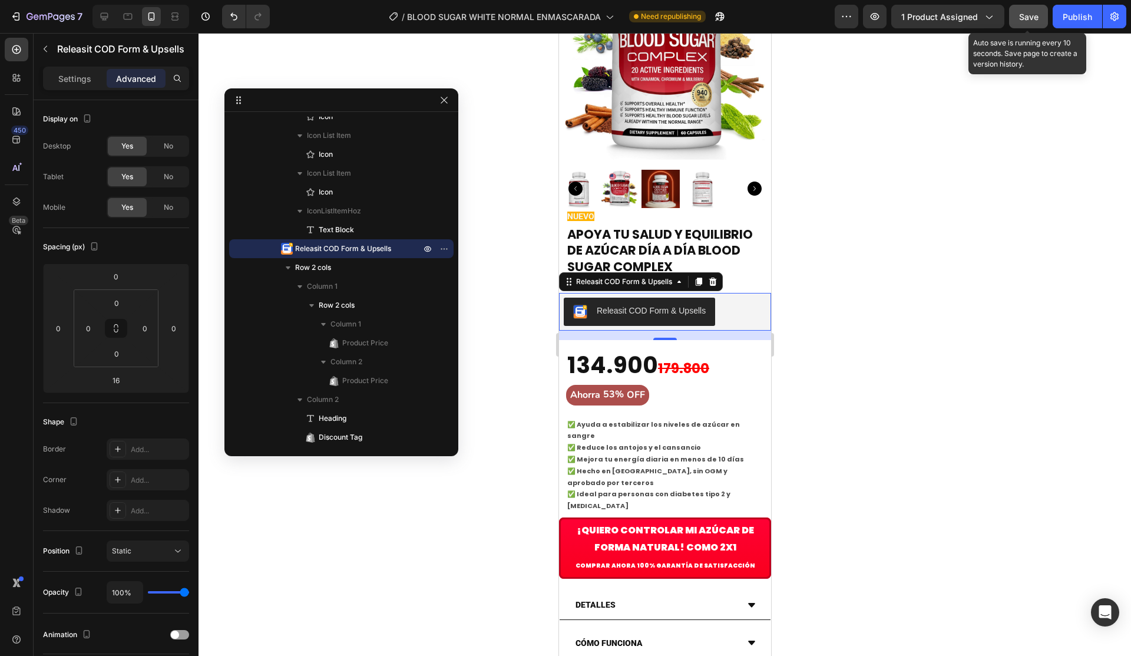
click at [1042, 18] on button "Save" at bounding box center [1028, 17] width 39 height 24
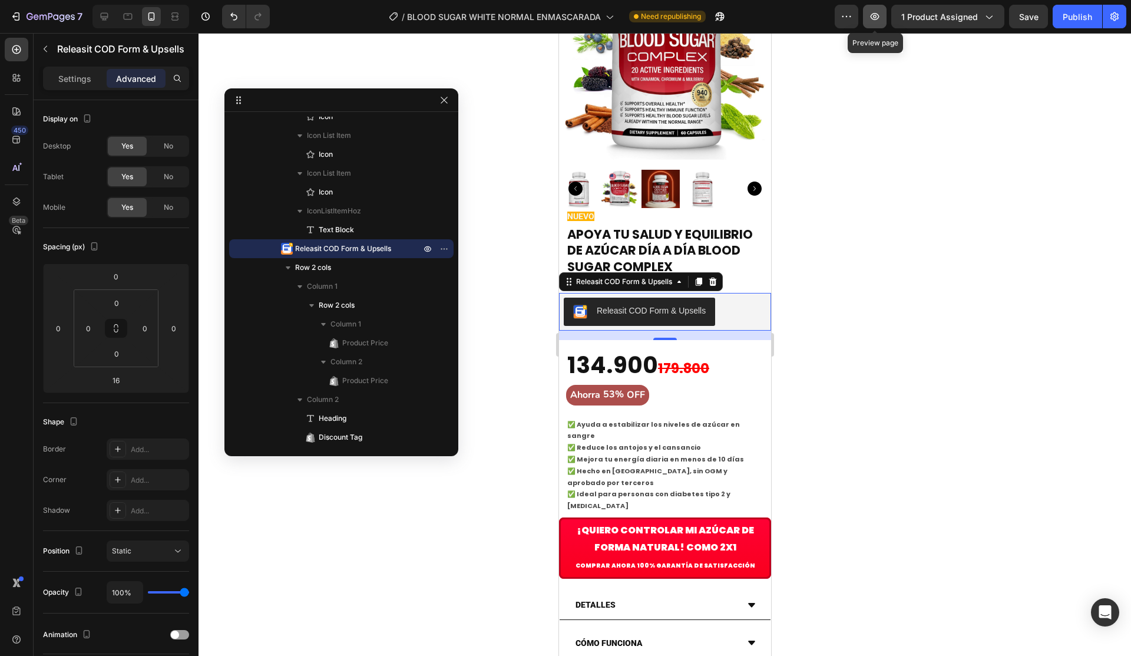
click at [877, 23] on button "button" at bounding box center [875, 17] width 24 height 24
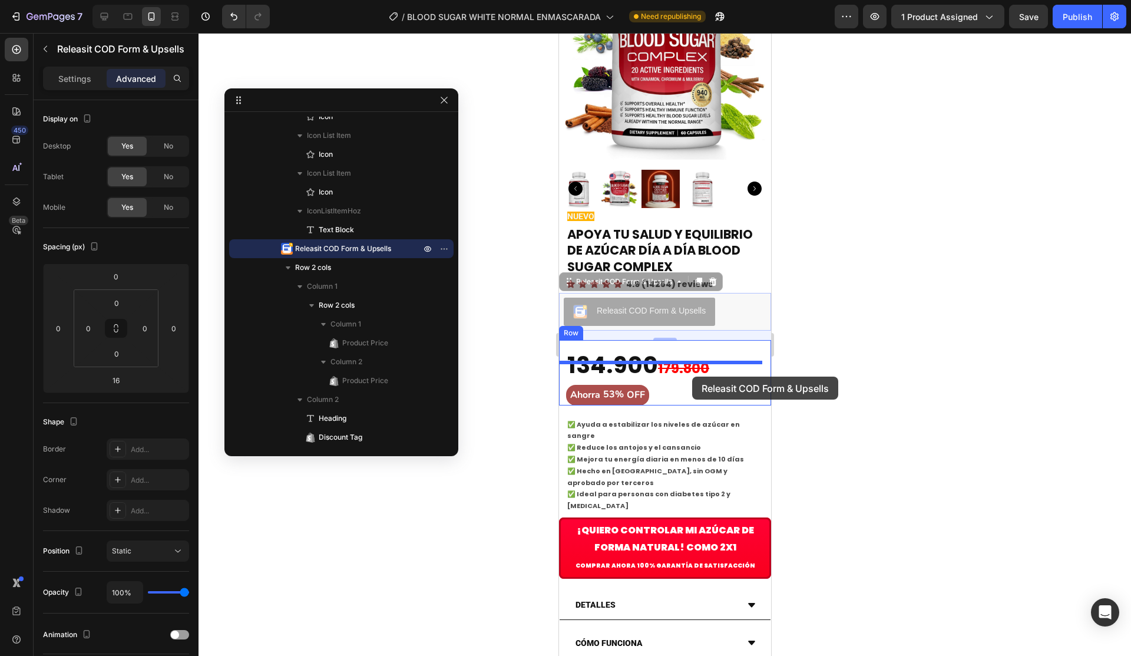
drag, startPoint x: 728, startPoint y: 305, endPoint x: 692, endPoint y: 377, distance: 80.6
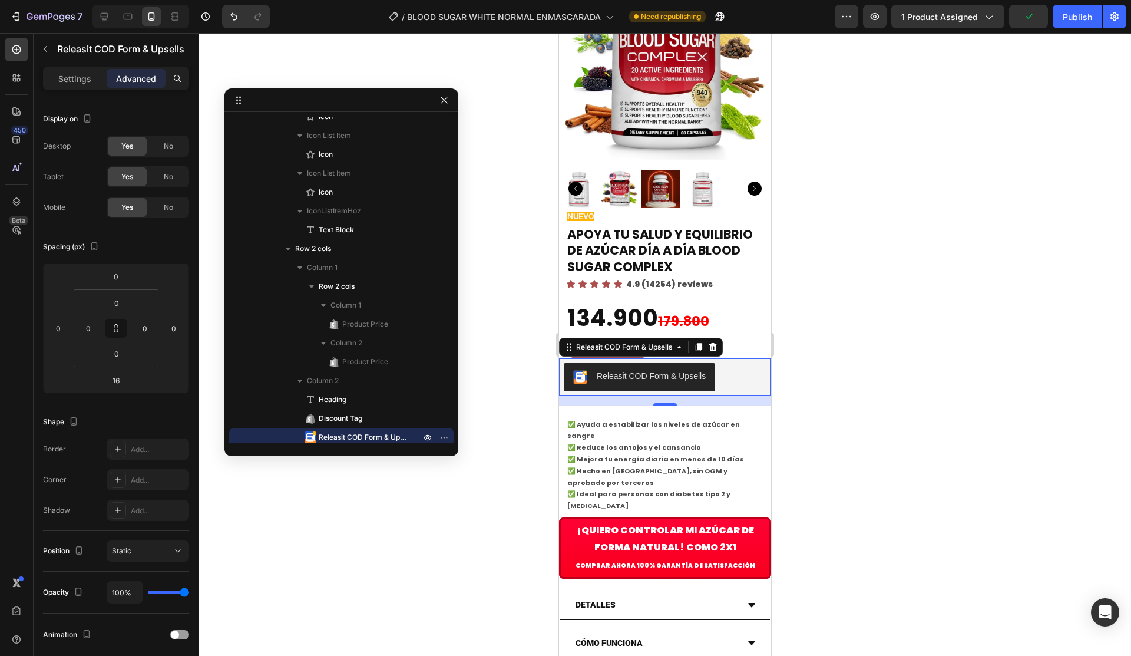
click at [628, 370] on div "Releasit COD Form & Upsells" at bounding box center [639, 377] width 133 height 14
click at [69, 71] on div "Settings" at bounding box center [74, 78] width 59 height 19
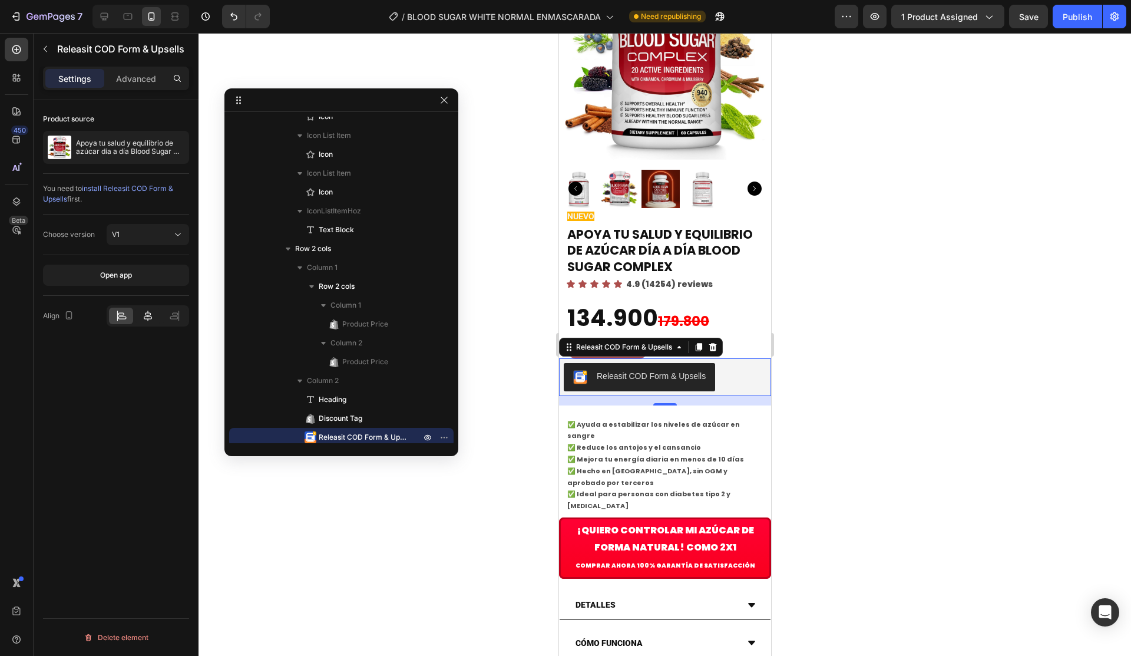
click at [152, 319] on icon at bounding box center [148, 316] width 12 height 12
click at [977, 325] on div at bounding box center [665, 344] width 933 height 623
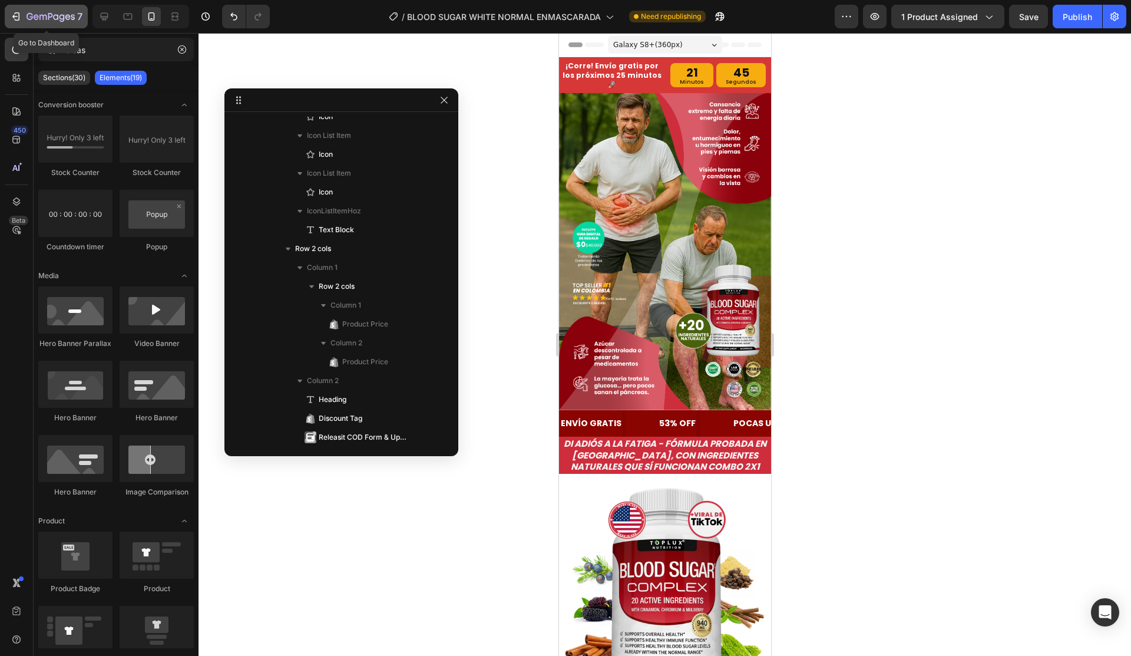
click at [8, 15] on button "7" at bounding box center [46, 17] width 83 height 24
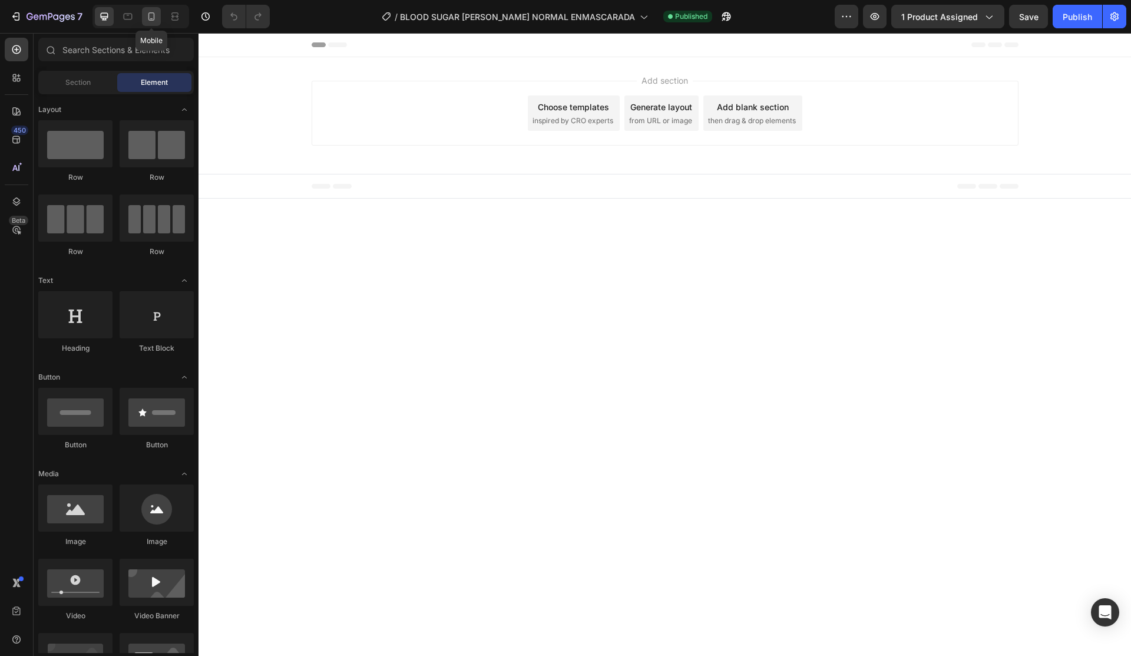
click at [147, 21] on icon at bounding box center [152, 17] width 12 height 12
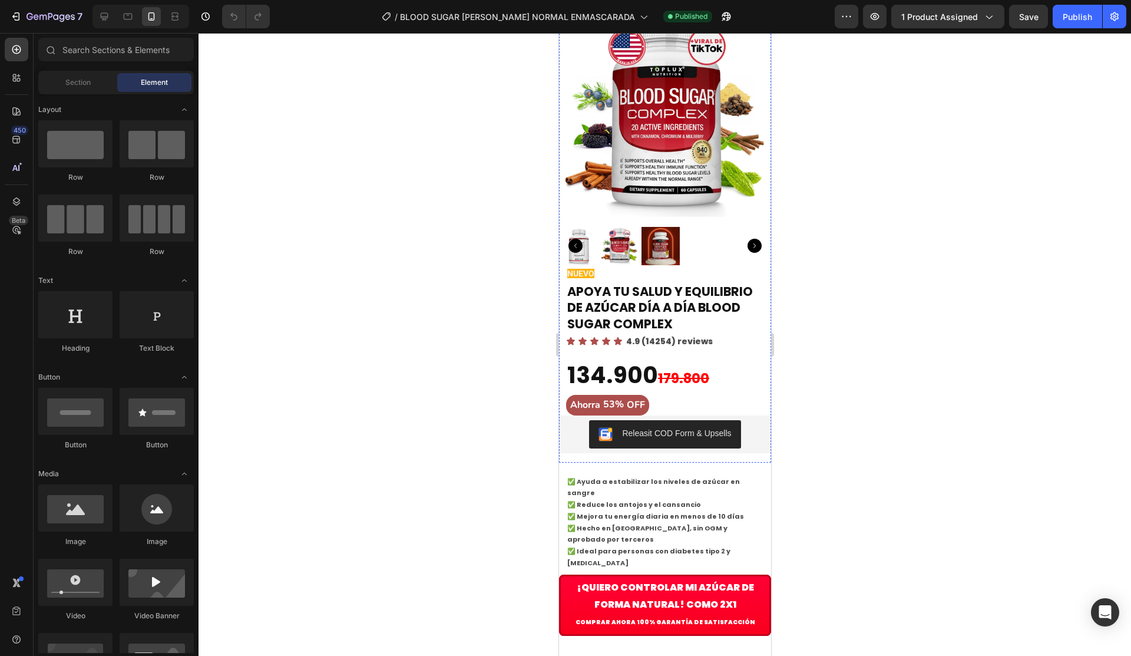
scroll to position [412, 0]
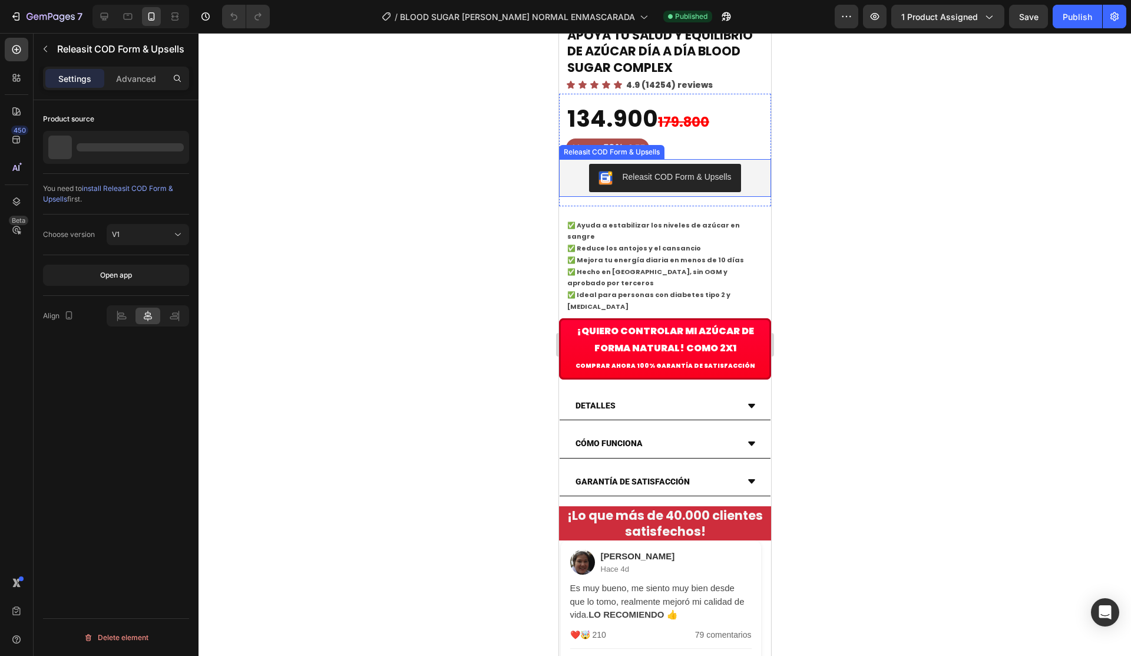
click at [699, 183] on div "Releasit COD Form & Upsells" at bounding box center [676, 177] width 109 height 12
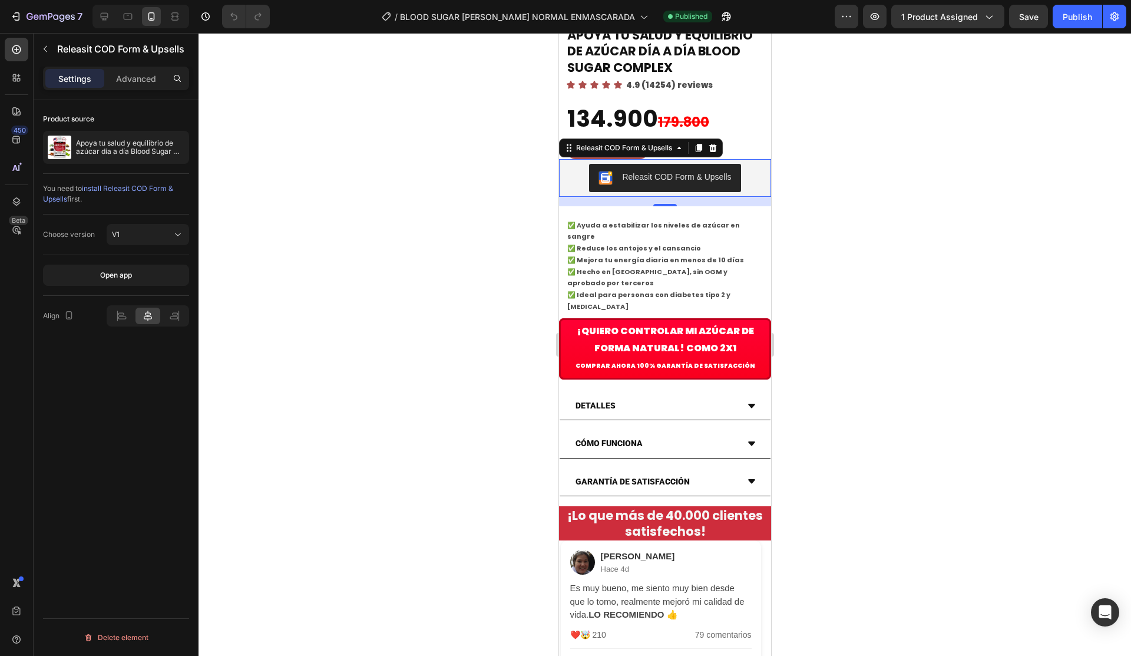
click at [168, 246] on div "Choose version V1" at bounding box center [116, 234] width 146 height 41
click at [169, 235] on div "V1" at bounding box center [142, 234] width 60 height 11
click at [141, 285] on p "V2" at bounding box center [145, 285] width 67 height 11
click at [150, 276] on span "Releasit button" at bounding box center [136, 274] width 49 height 9
click at [153, 274] on span "Releasit button" at bounding box center [136, 274] width 49 height 9
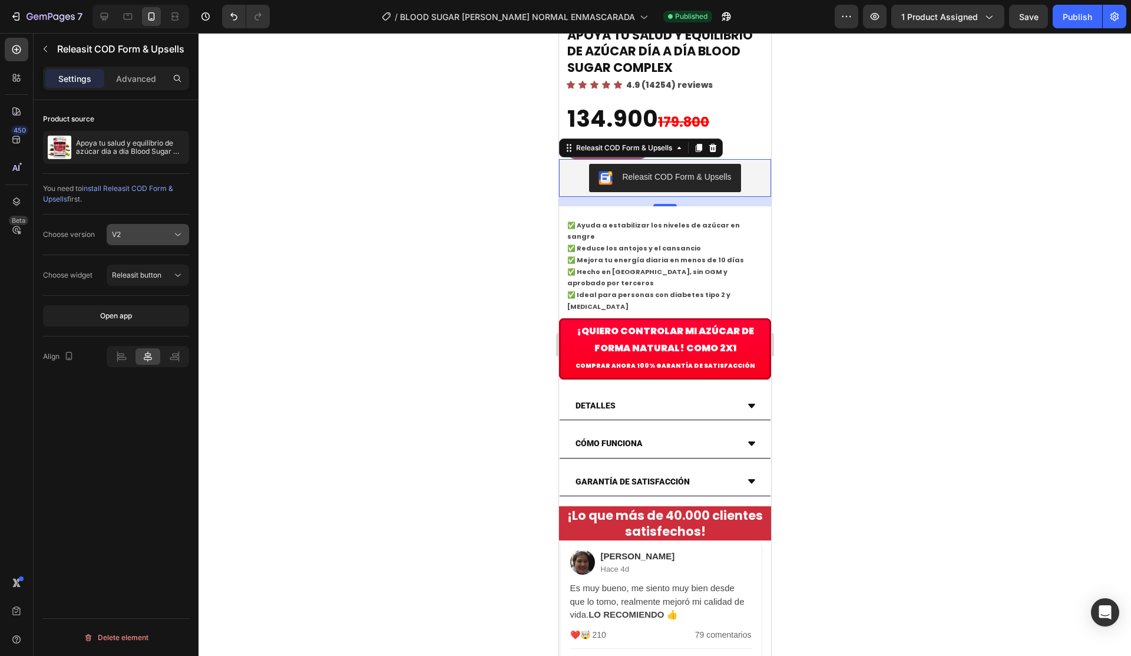
click at [167, 235] on div "V2" at bounding box center [142, 234] width 60 height 11
click at [182, 275] on icon at bounding box center [178, 275] width 12 height 12
click at [157, 322] on span "Releasit embedded form" at bounding box center [137, 326] width 81 height 11
click at [167, 270] on span "Releasit embedded form" at bounding box center [142, 275] width 60 height 11
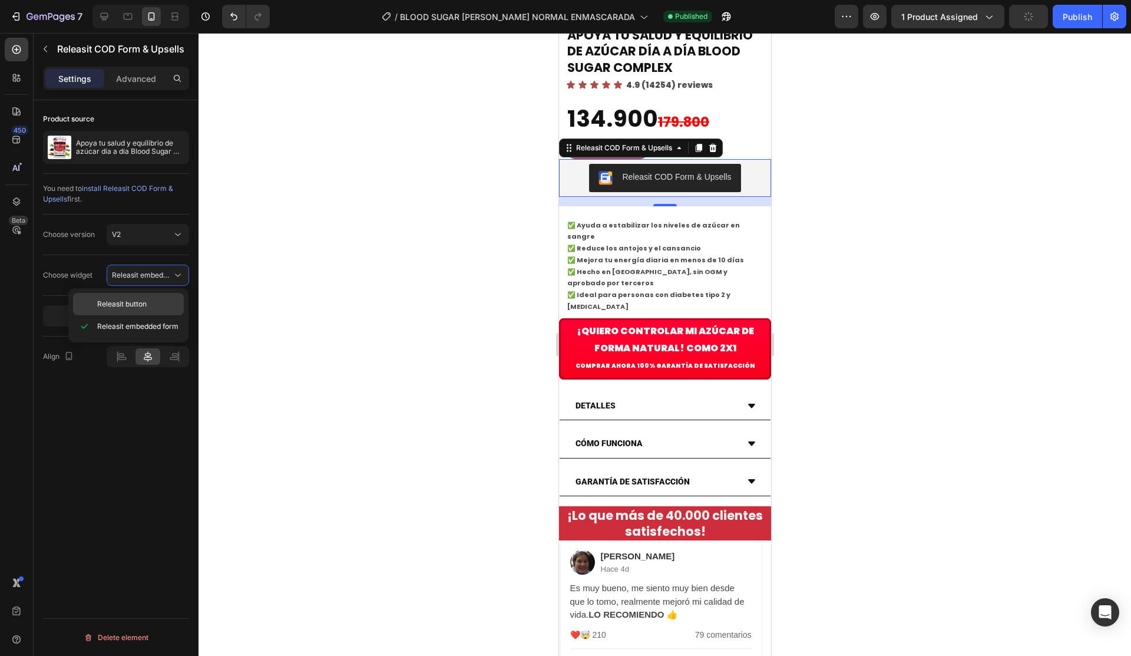
click at [166, 306] on p "Releasit button" at bounding box center [137, 304] width 81 height 11
click at [164, 325] on button "Open app" at bounding box center [116, 315] width 146 height 21
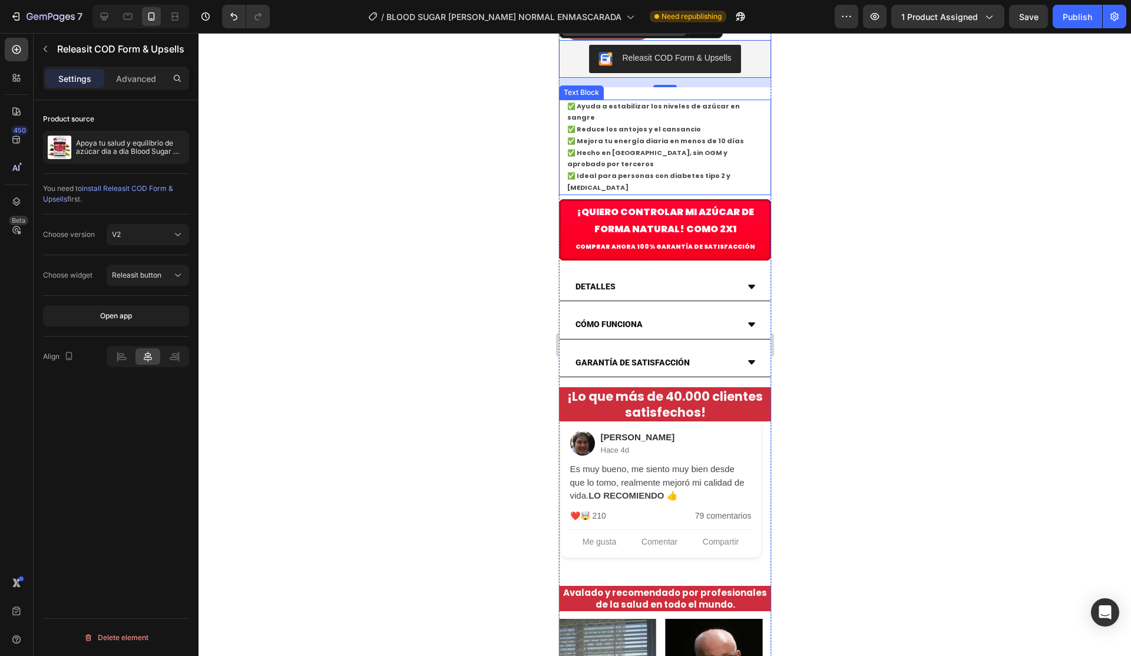
scroll to position [530, 0]
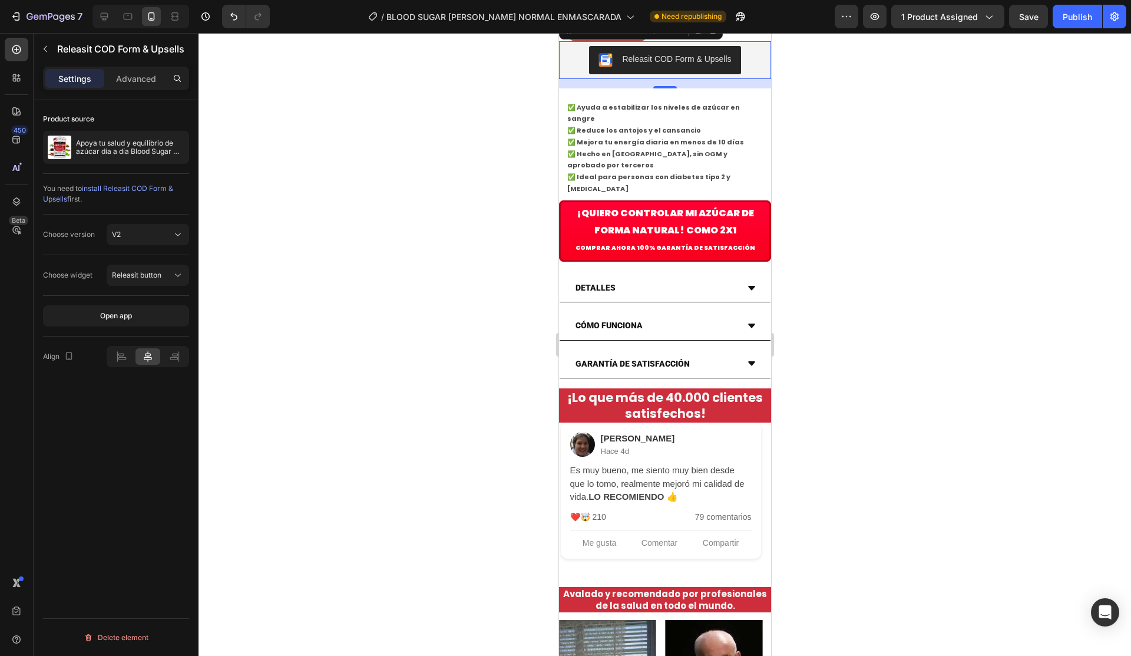
click at [147, 262] on div "Choose widget Releasit button" at bounding box center [116, 275] width 146 height 41
click at [151, 272] on span "Releasit button" at bounding box center [136, 274] width 49 height 9
click at [166, 270] on div "Releasit button" at bounding box center [142, 275] width 60 height 11
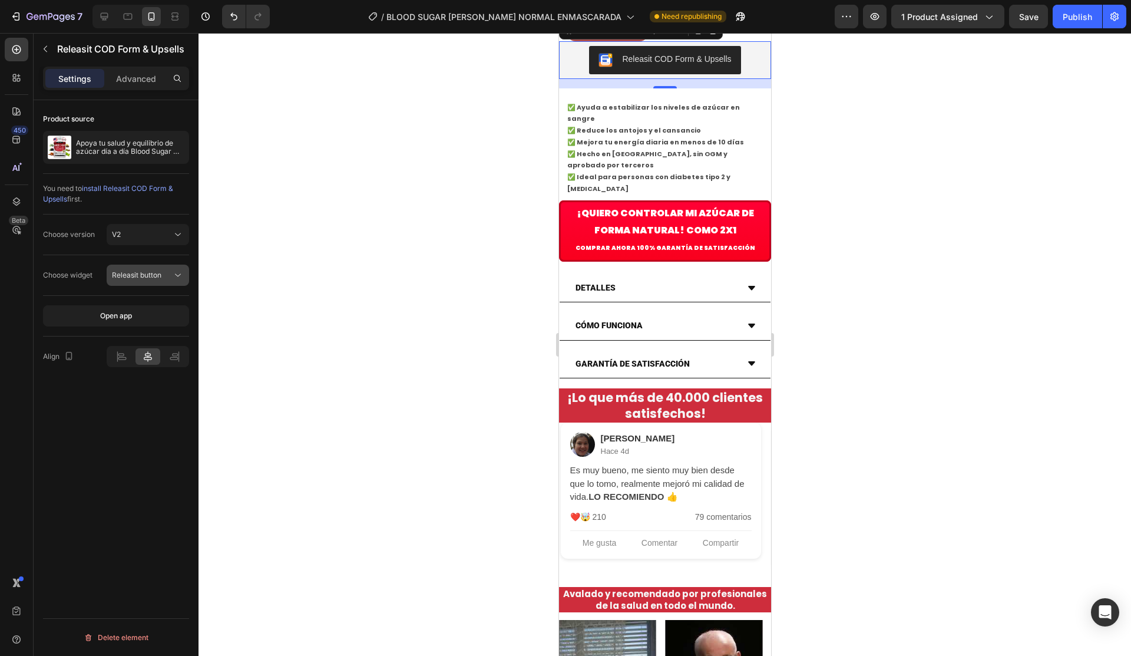
click at [166, 269] on button "Releasit button" at bounding box center [148, 275] width 82 height 21
click at [302, 295] on div at bounding box center [665, 344] width 933 height 623
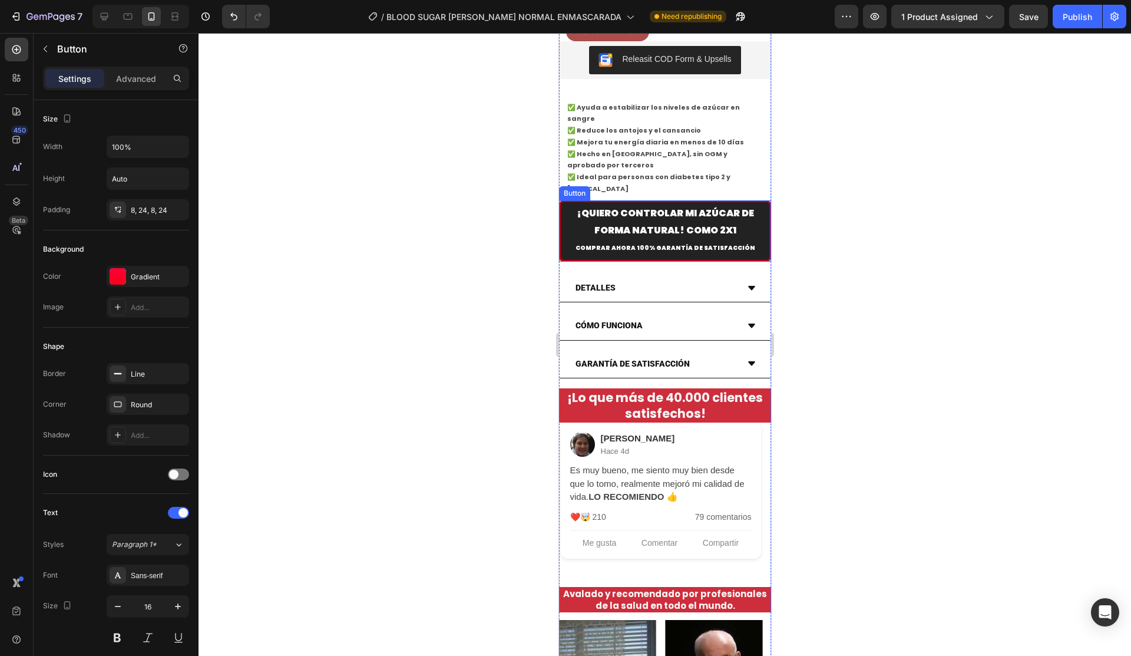
click at [760, 262] on button "¡Quiero CONTROLAR MI AZÚCAR DE FORMA NATURAL! Como 2x1 Comprar ahora 100% GARAN…" at bounding box center [665, 230] width 212 height 61
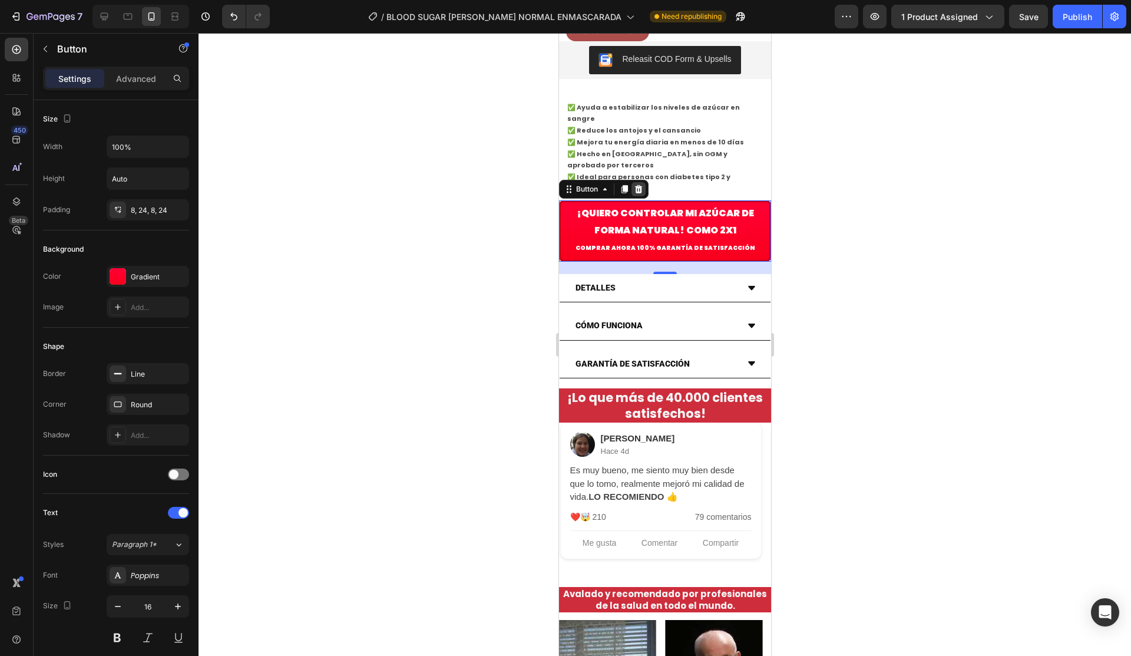
click at [636, 193] on icon at bounding box center [639, 189] width 8 height 8
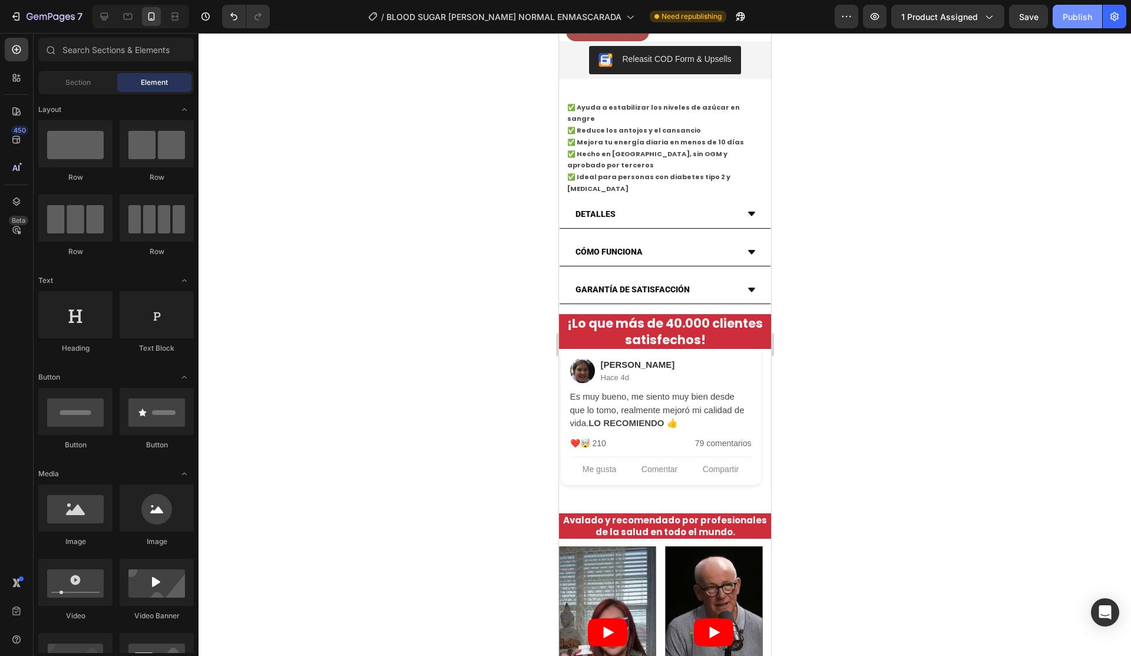
click at [1067, 25] on button "Publish" at bounding box center [1077, 17] width 49 height 24
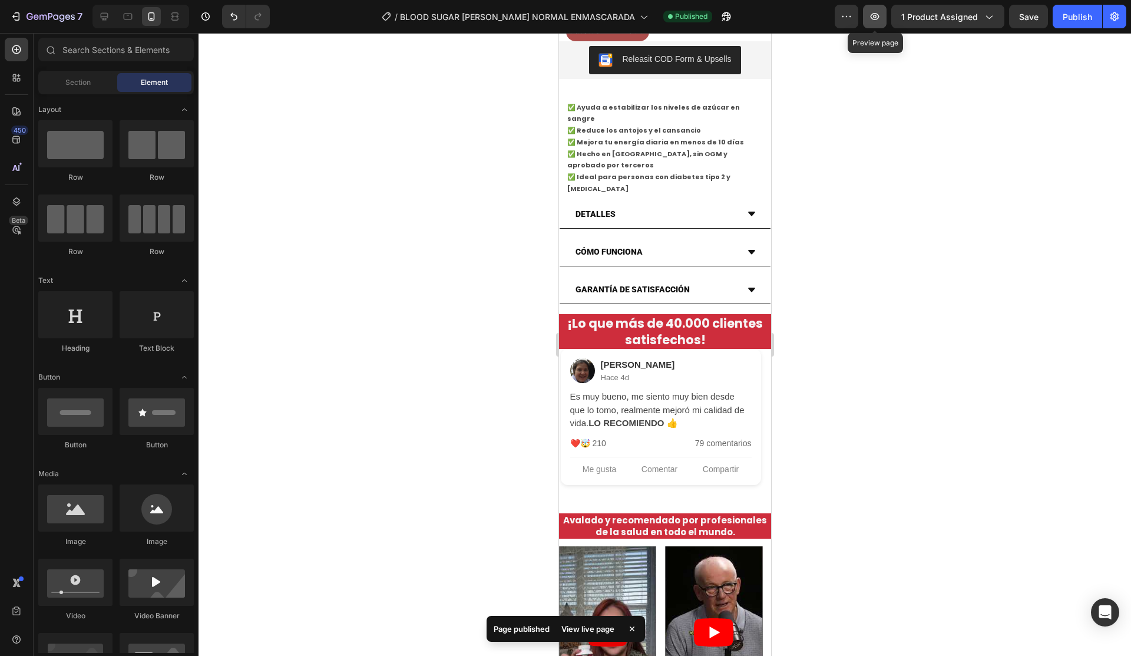
click at [873, 18] on icon "button" at bounding box center [875, 17] width 12 height 12
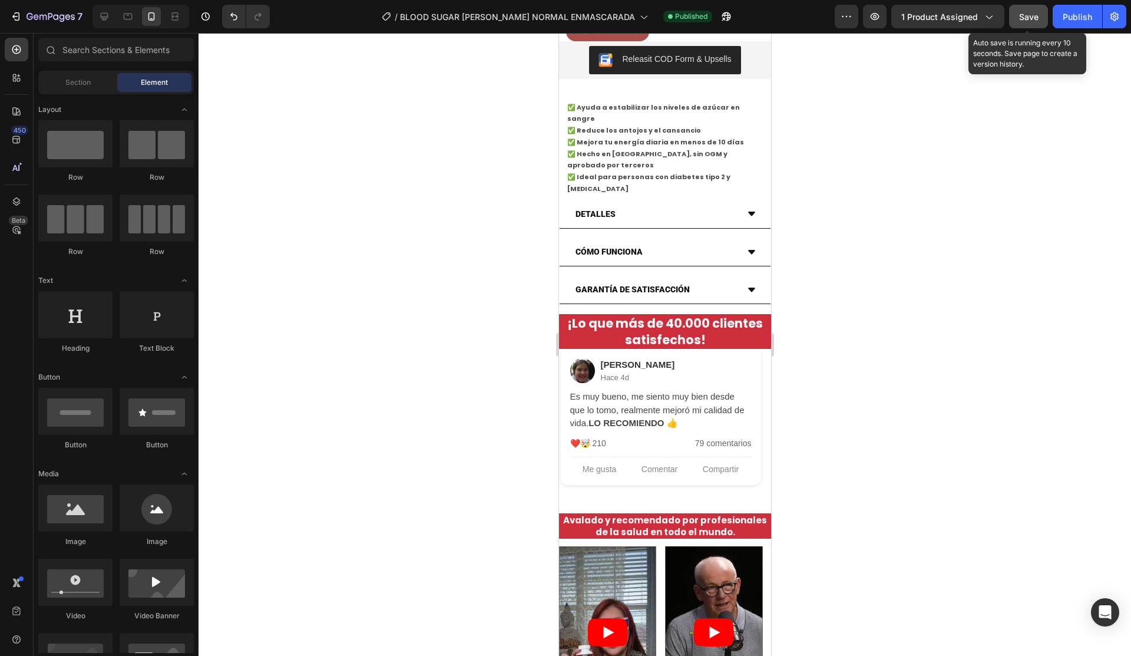
click at [1038, 22] on div "Save" at bounding box center [1028, 17] width 19 height 12
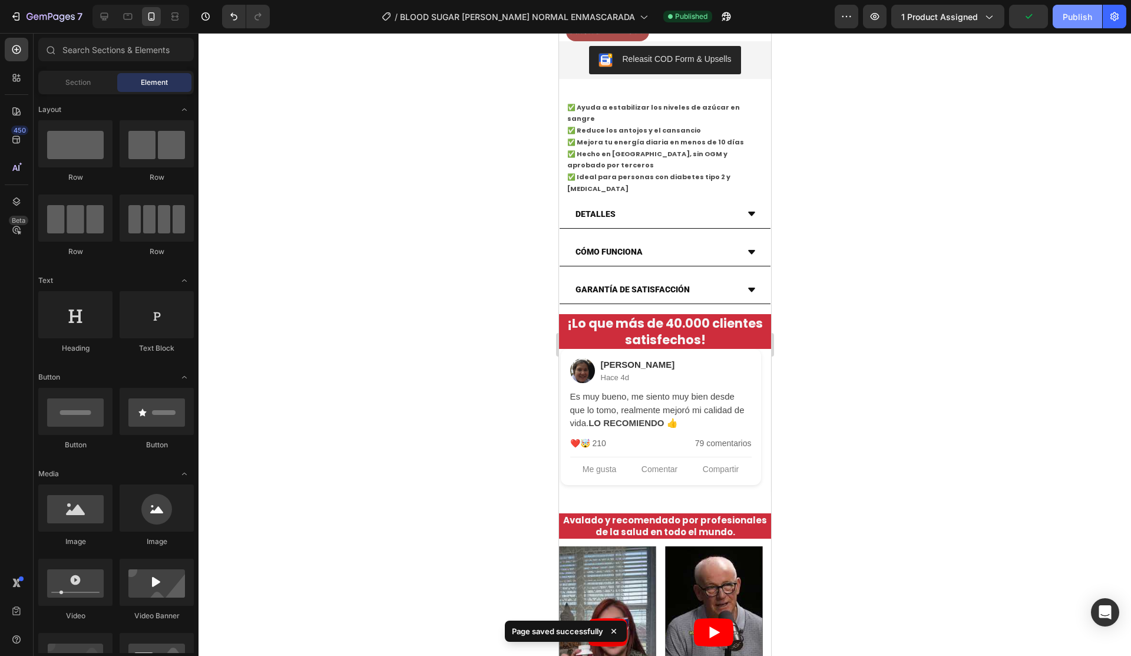
click at [1077, 14] on div "Publish" at bounding box center [1077, 17] width 29 height 12
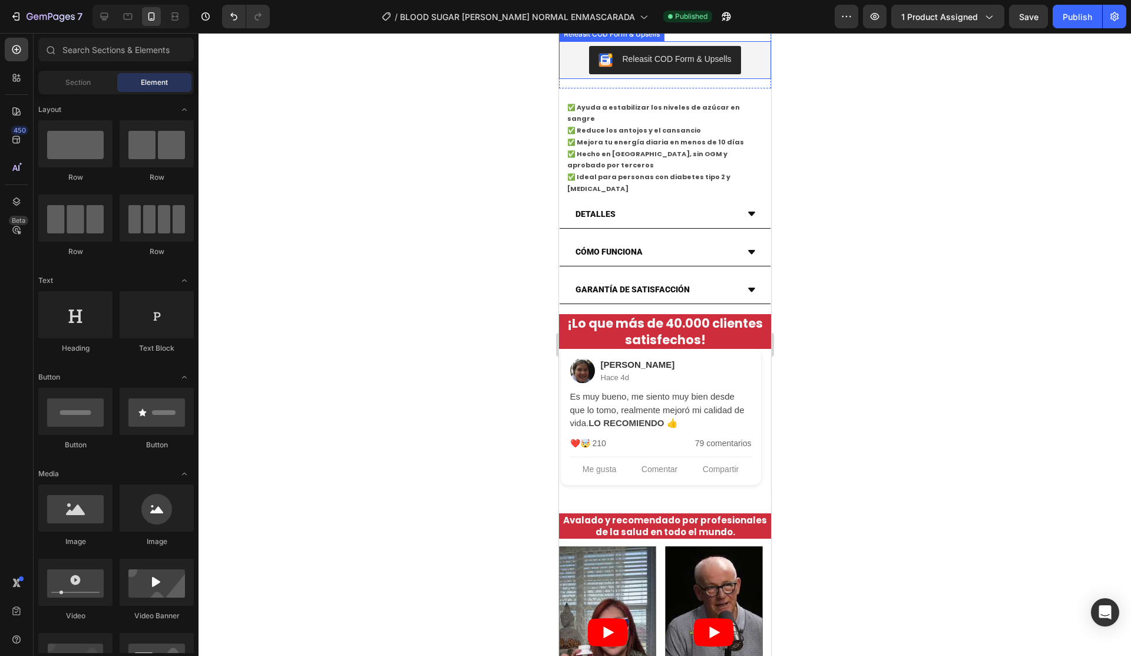
click at [747, 74] on div "Releasit COD Form & Upsells" at bounding box center [664, 60] width 203 height 28
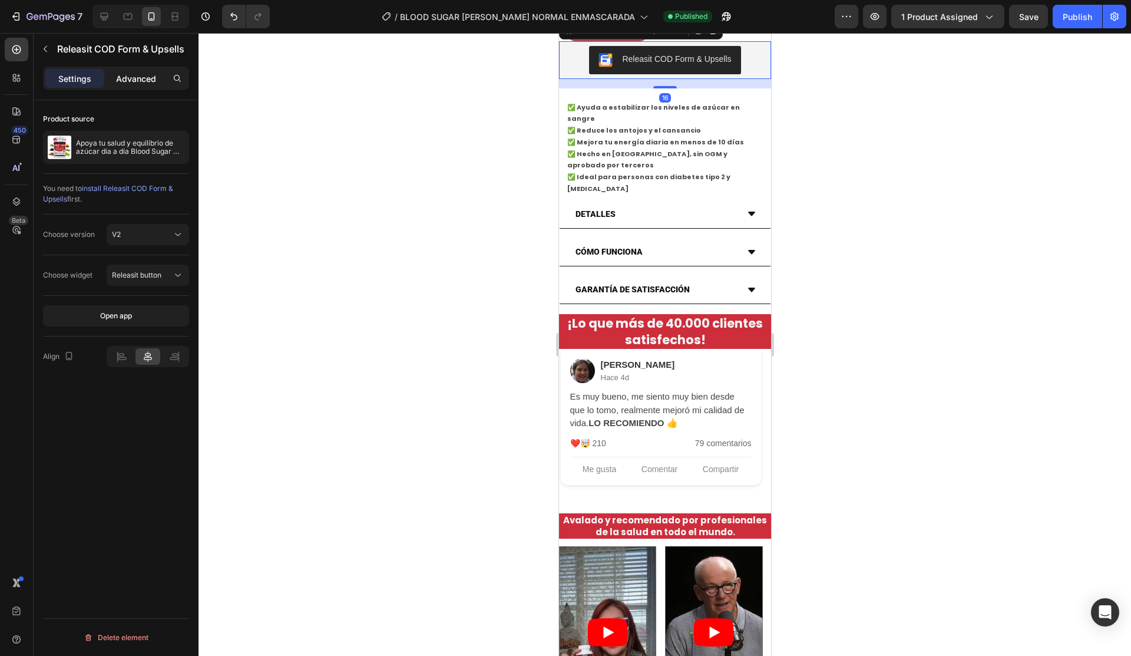
click at [148, 79] on p "Advanced" at bounding box center [136, 78] width 40 height 12
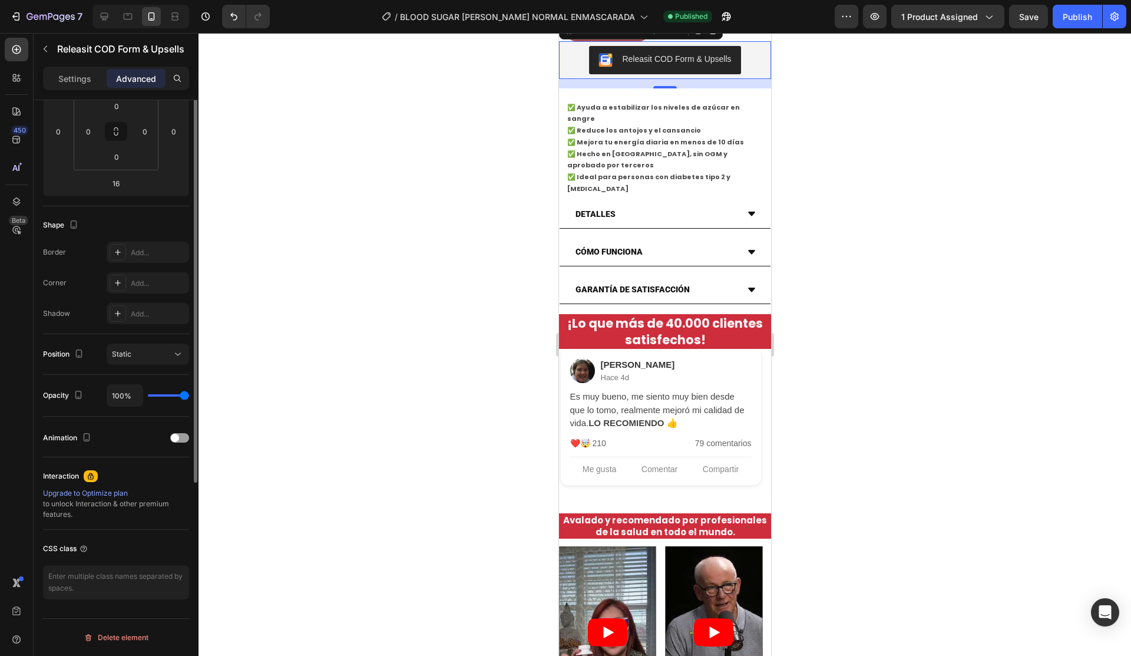
scroll to position [0, 0]
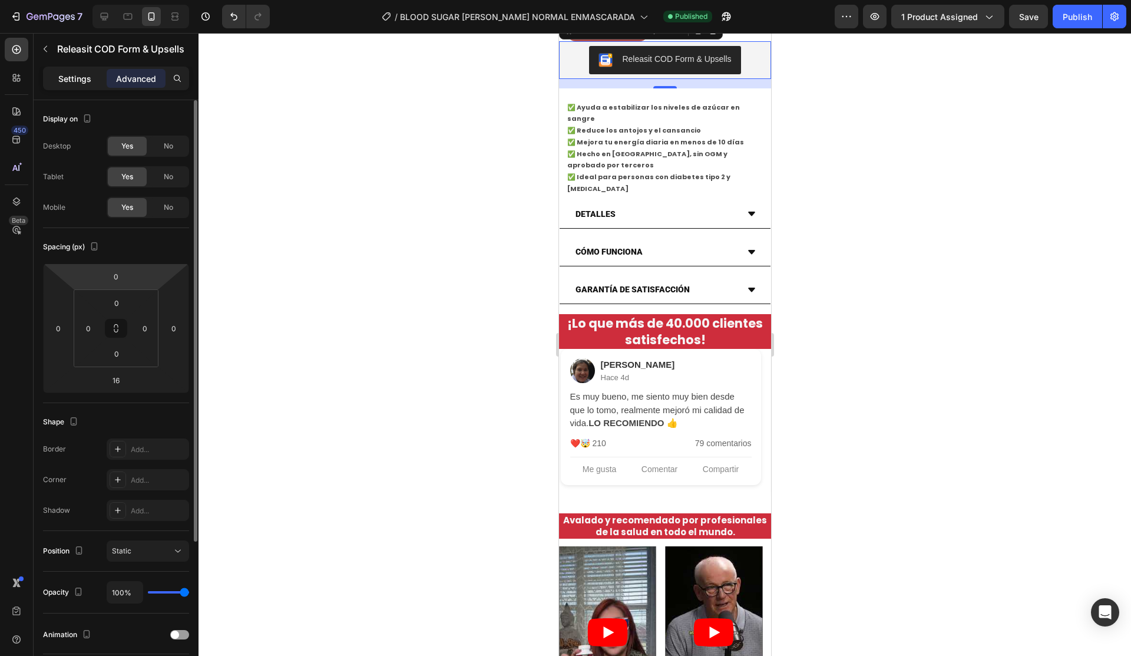
click at [85, 77] on p "Settings" at bounding box center [74, 78] width 33 height 12
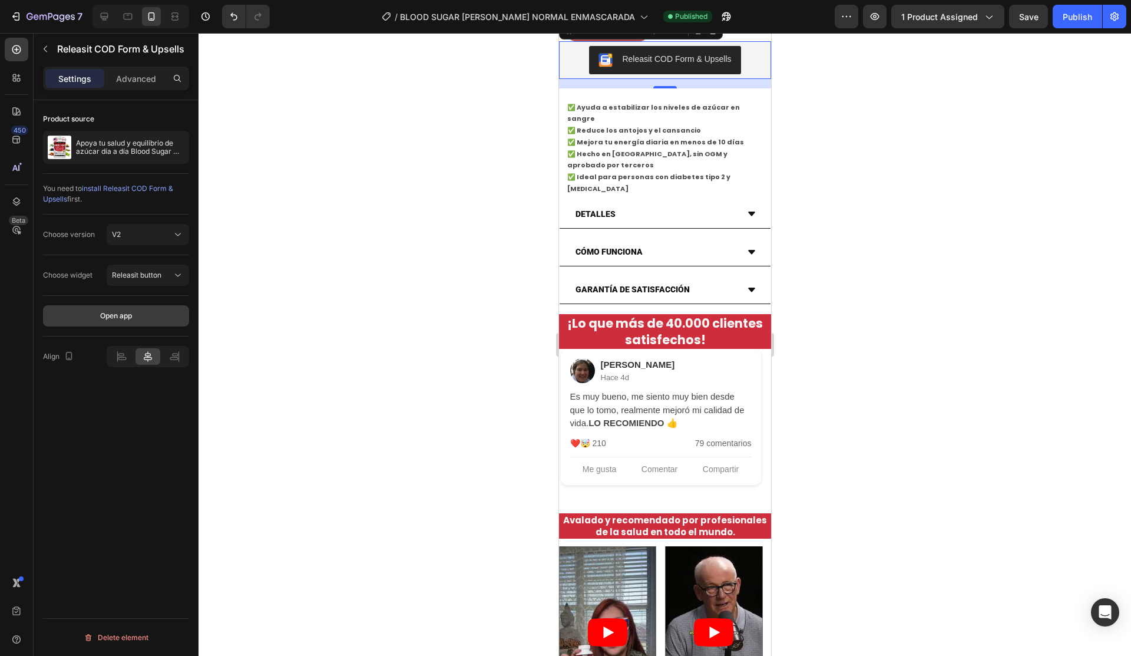
click at [118, 316] on div "Open app" at bounding box center [116, 316] width 32 height 11
